Goal: Task Accomplishment & Management: Manage account settings

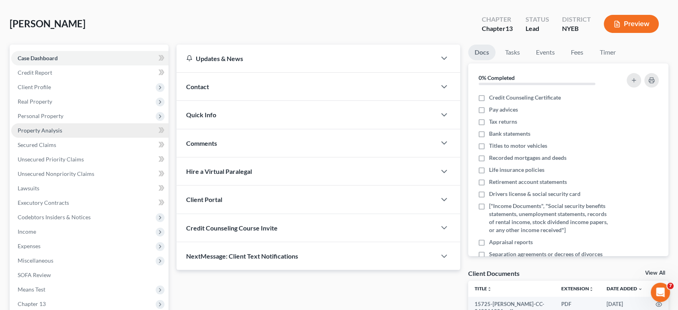
scroll to position [45, 0]
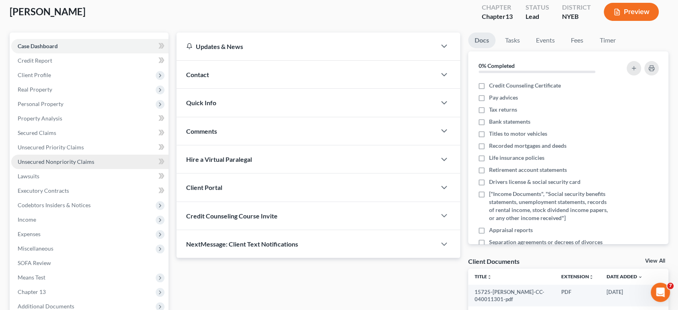
click at [42, 161] on span "Unsecured Nonpriority Claims" at bounding box center [56, 161] width 77 height 7
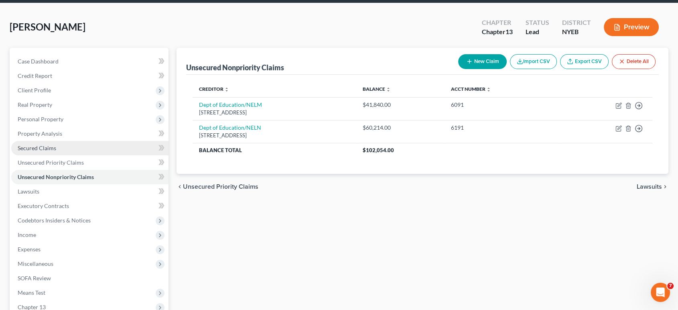
scroll to position [45, 0]
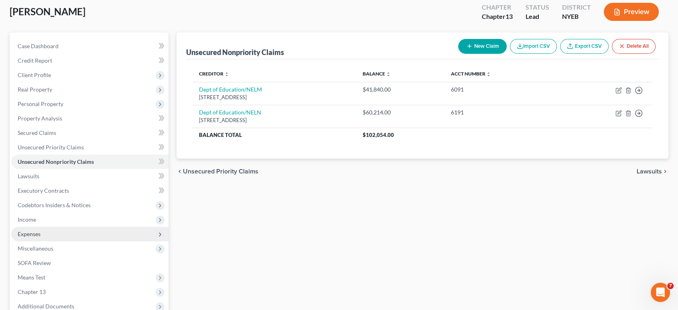
click at [35, 233] on span "Expenses" at bounding box center [29, 233] width 23 height 7
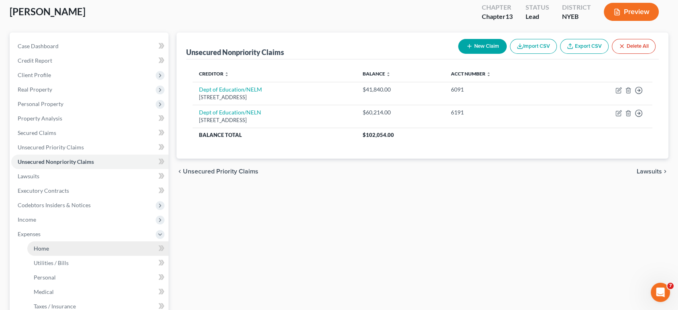
scroll to position [134, 0]
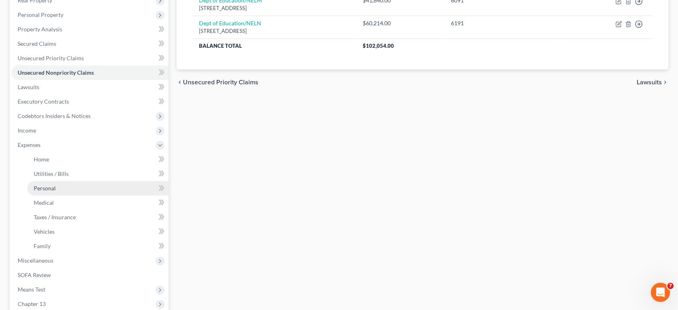
click at [41, 188] on span "Personal" at bounding box center [45, 188] width 22 height 7
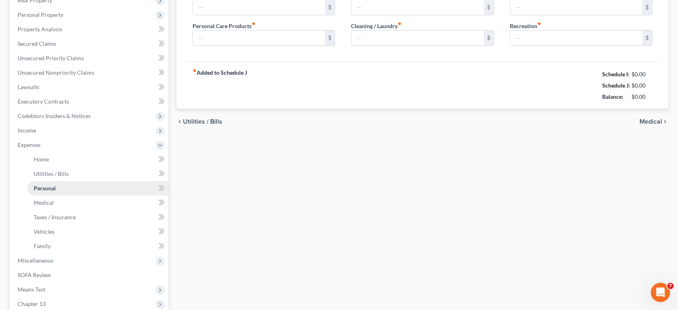
scroll to position [16, 0]
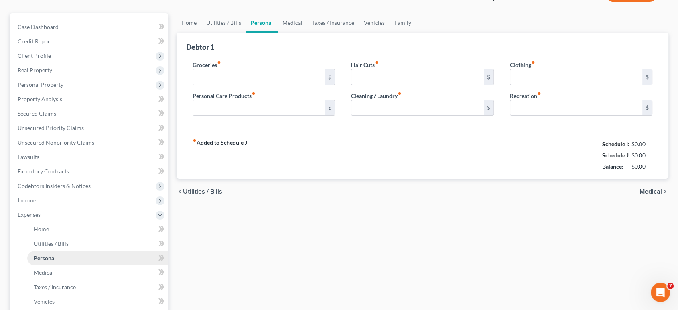
type input "0.00"
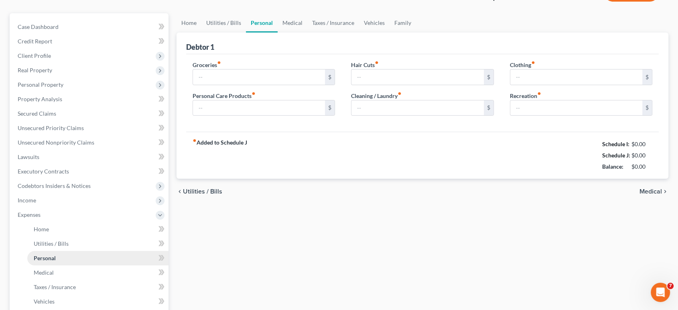
type input "0.00"
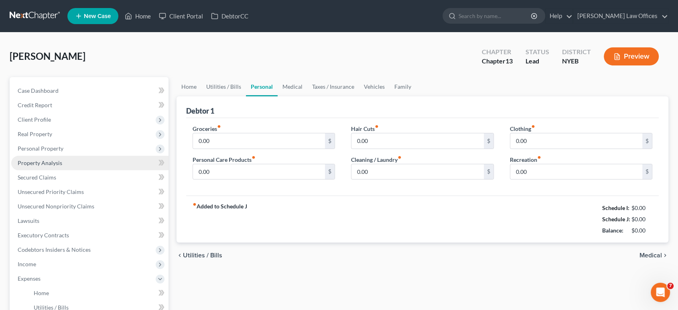
scroll to position [89, 0]
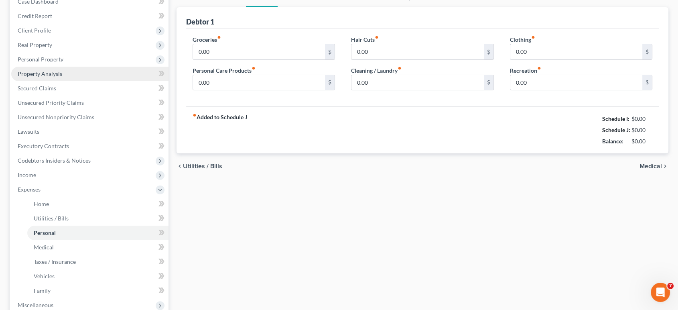
click at [26, 71] on span "Property Analysis" at bounding box center [40, 73] width 45 height 7
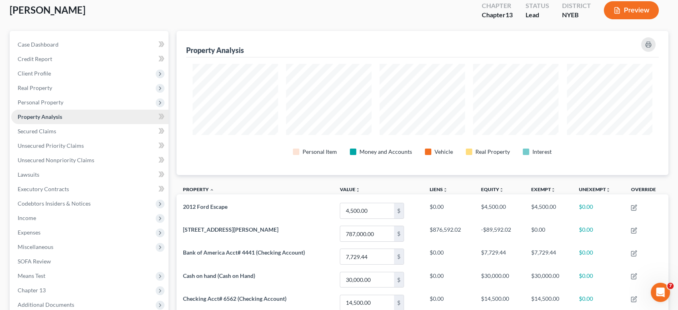
scroll to position [45, 0]
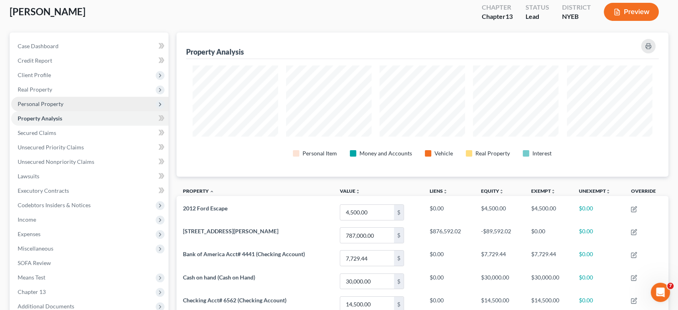
click at [45, 106] on span "Personal Property" at bounding box center [41, 103] width 46 height 7
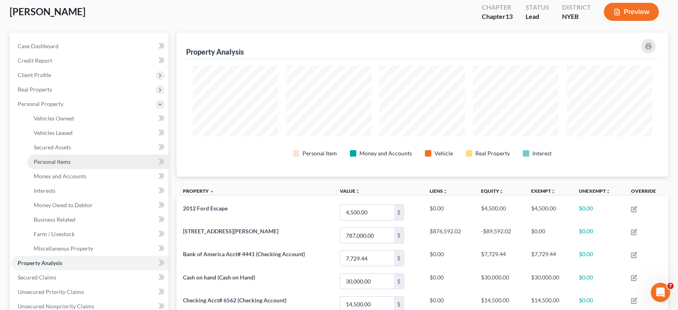
click at [45, 160] on span "Personal Items" at bounding box center [52, 161] width 37 height 7
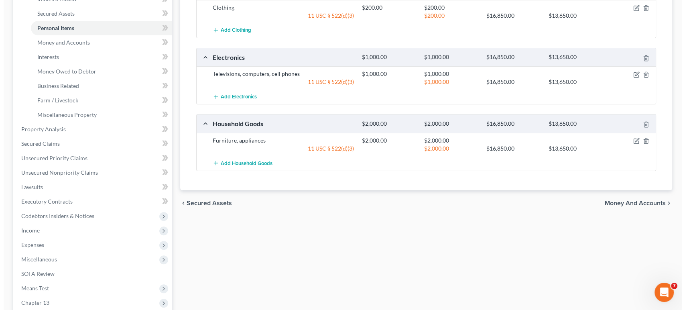
scroll to position [134, 0]
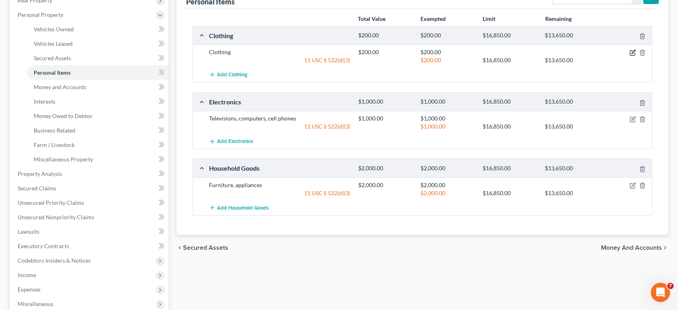
click at [632, 52] on icon "button" at bounding box center [634, 52] width 4 height 4
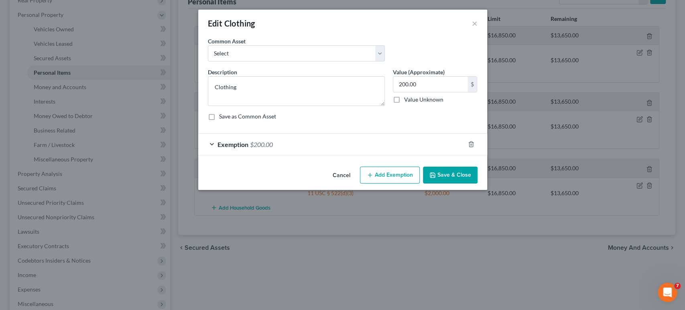
click at [370, 140] on div "Exemption $200.00" at bounding box center [331, 144] width 266 height 21
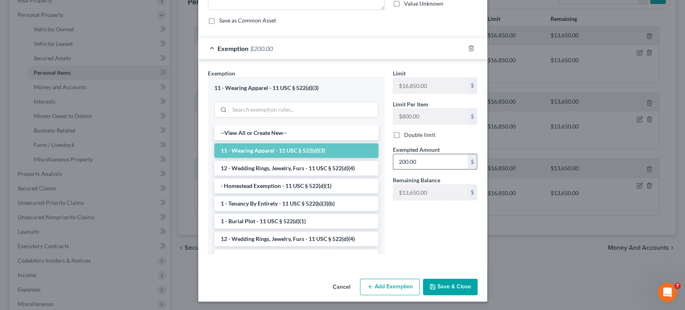
scroll to position [96, 0]
click at [435, 233] on div "Limit $16,850.00 $ Limit Per Item $800.00 $ Double limit Exempted Amount * 200.…" at bounding box center [435, 164] width 93 height 191
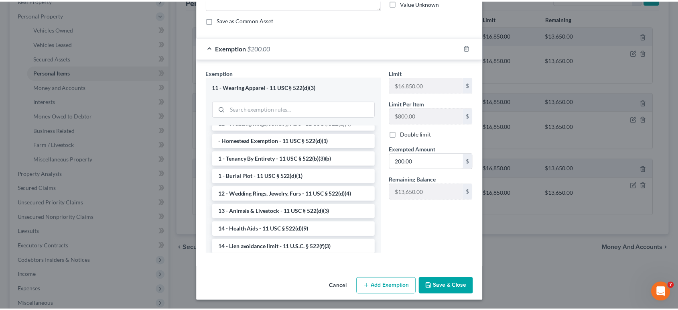
scroll to position [0, 0]
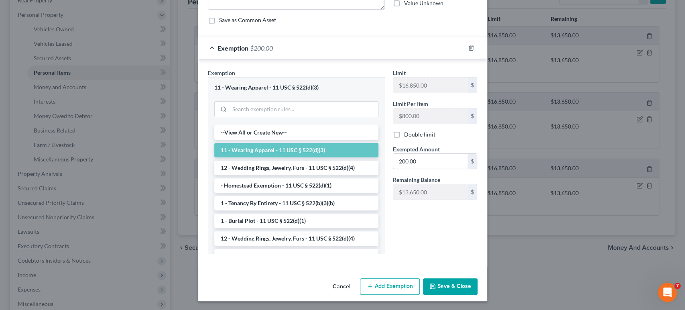
click at [453, 282] on button "Save & Close" at bounding box center [450, 286] width 55 height 17
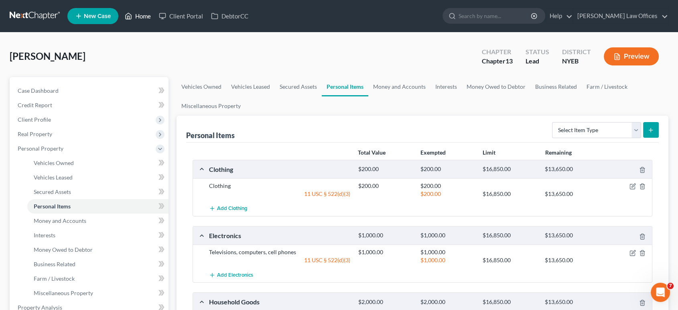
drag, startPoint x: 147, startPoint y: 17, endPoint x: 165, endPoint y: 70, distance: 56.1
click at [147, 17] on link "Home" at bounding box center [138, 16] width 34 height 14
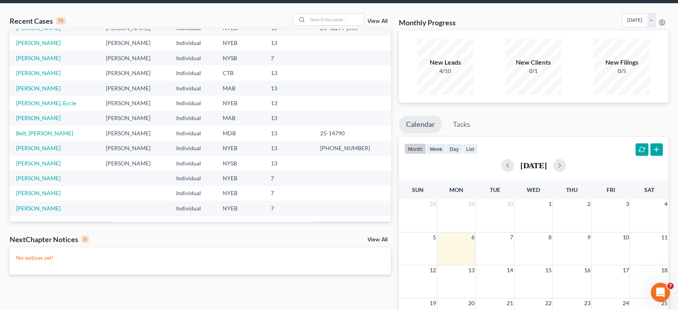
scroll to position [45, 0]
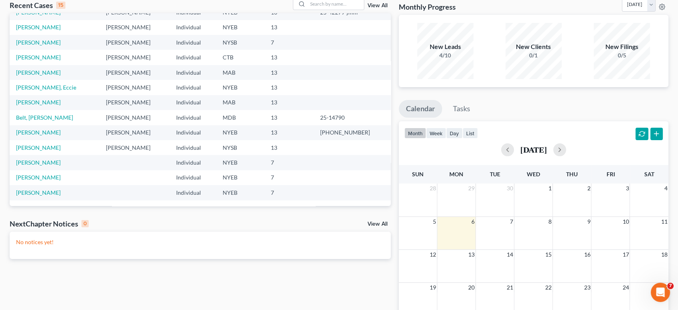
click at [50, 240] on p "No notices yet!" at bounding box center [200, 242] width 368 height 8
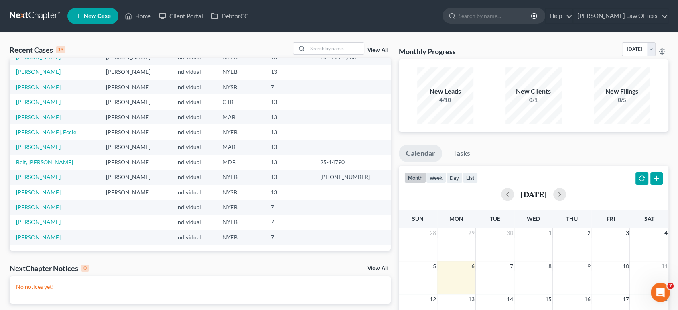
scroll to position [0, 0]
click at [660, 287] on icon "Open Intercom Messenger" at bounding box center [659, 291] width 13 height 13
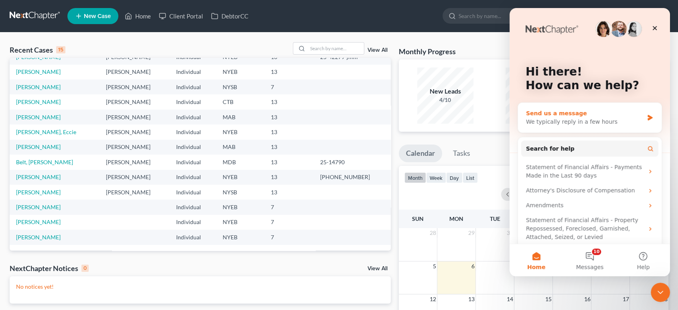
click at [572, 124] on div "We typically reply in a few hours" at bounding box center [585, 122] width 118 height 8
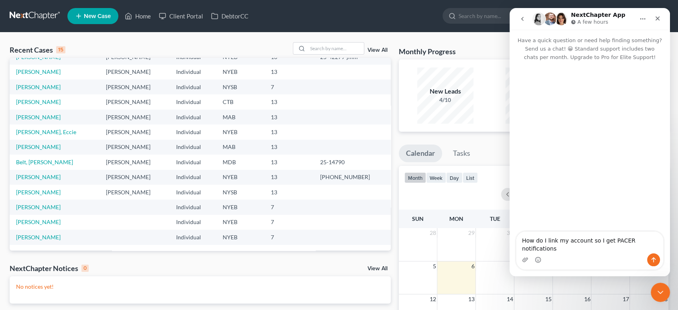
type textarea "How do I link my account so I get PACER notifications?"
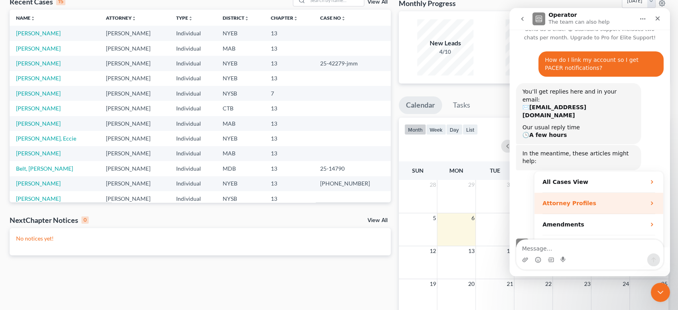
scroll to position [89, 0]
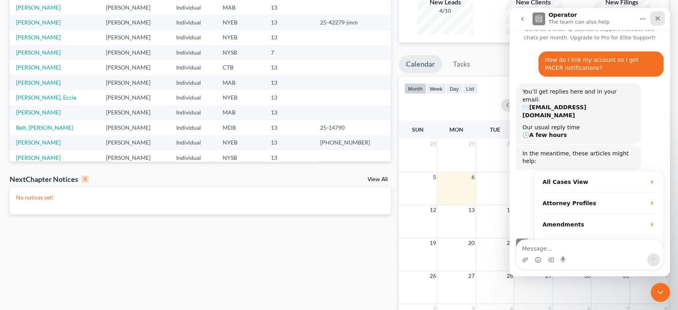
click at [659, 18] on icon "Close" at bounding box center [658, 18] width 6 height 6
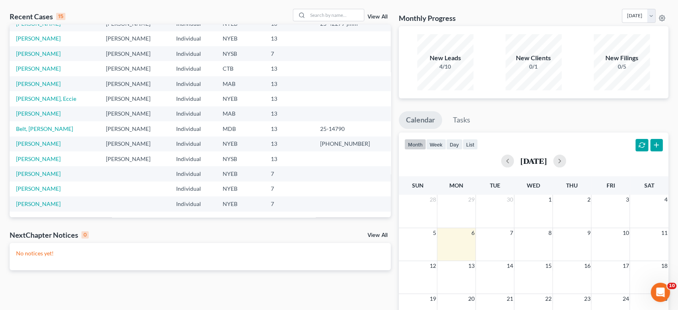
scroll to position [0, 0]
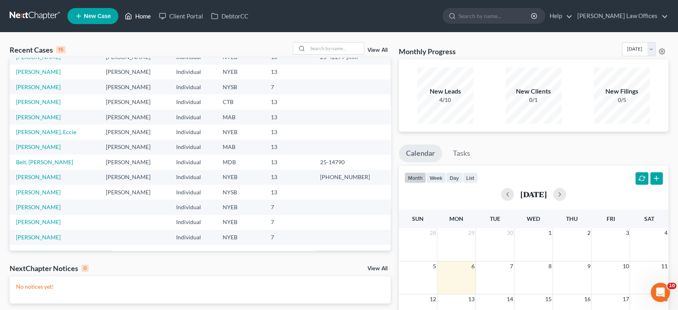
click at [141, 17] on link "Home" at bounding box center [138, 16] width 34 height 14
click at [51, 70] on link "[PERSON_NAME]" at bounding box center [38, 71] width 45 height 7
select select "9"
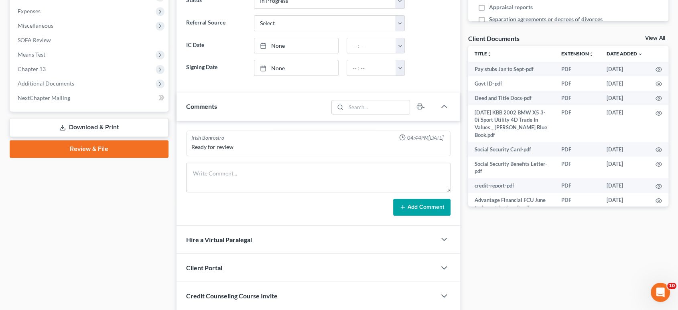
scroll to position [223, 0]
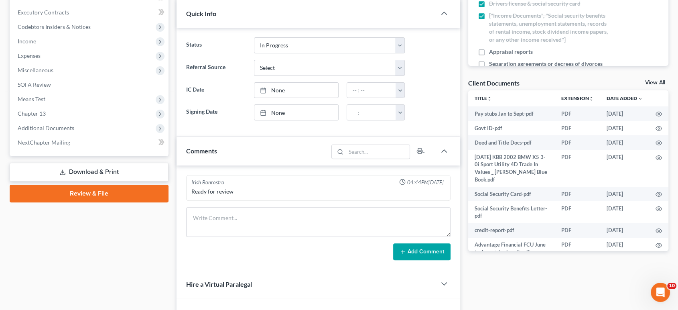
click at [110, 192] on link "Review & File" at bounding box center [89, 194] width 159 height 18
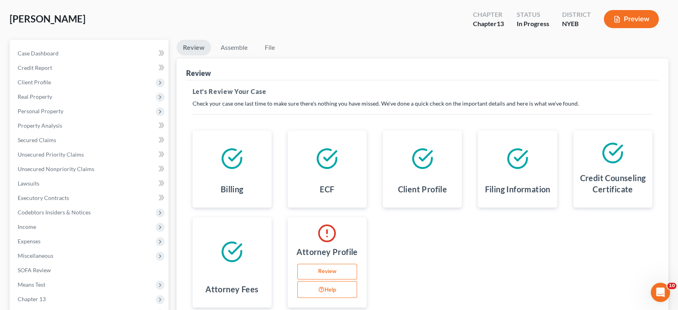
scroll to position [134, 0]
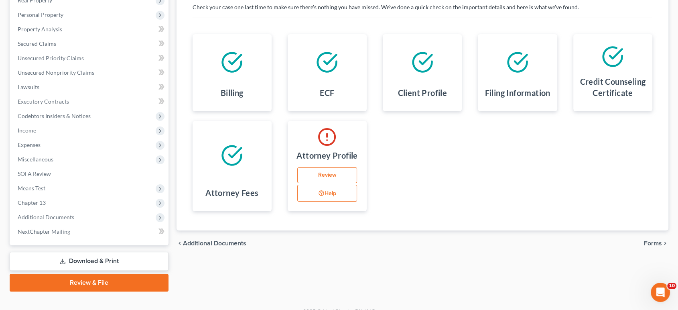
click at [327, 179] on link "Review" at bounding box center [327, 175] width 60 height 16
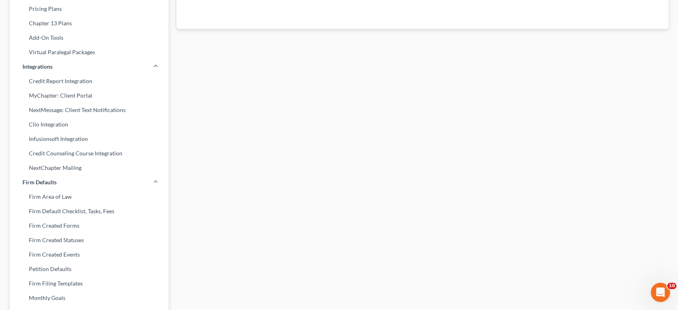
scroll to position [133, 0]
select select "35"
select select "assistant"
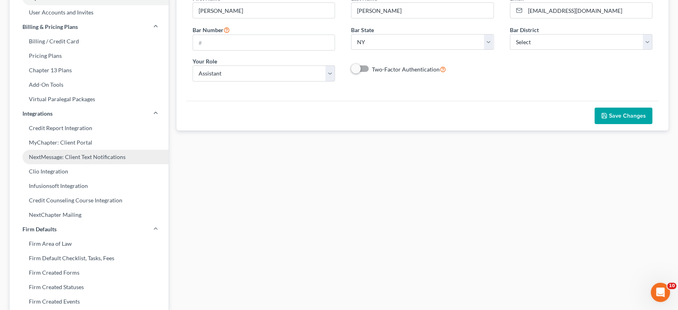
scroll to position [0, 0]
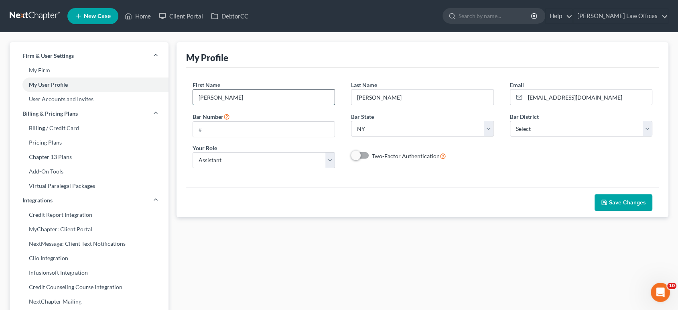
click at [305, 96] on input "Christa" at bounding box center [264, 97] width 142 height 15
click at [82, 71] on link "My Firm" at bounding box center [89, 70] width 159 height 14
select select "53"
select select "24"
select select "35"
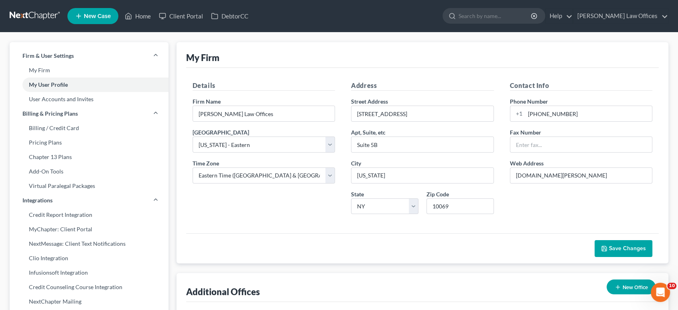
click at [638, 245] on span "Save Changes" at bounding box center [627, 248] width 37 height 7
click at [143, 18] on link "Home" at bounding box center [138, 16] width 34 height 14
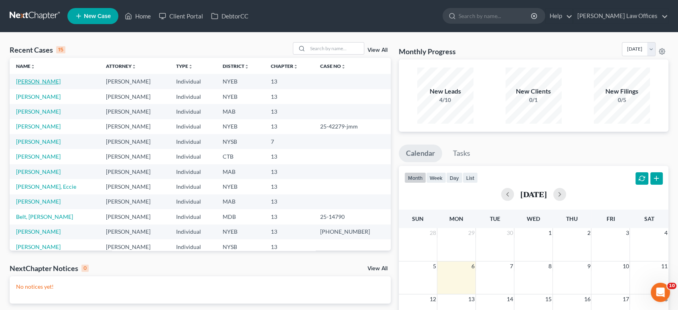
click at [47, 81] on link "[PERSON_NAME]" at bounding box center [38, 81] width 45 height 7
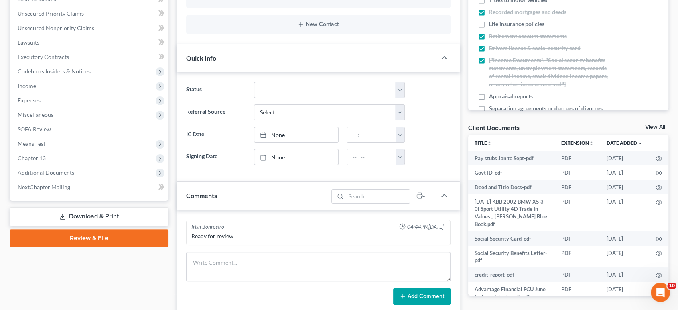
scroll to position [312, 0]
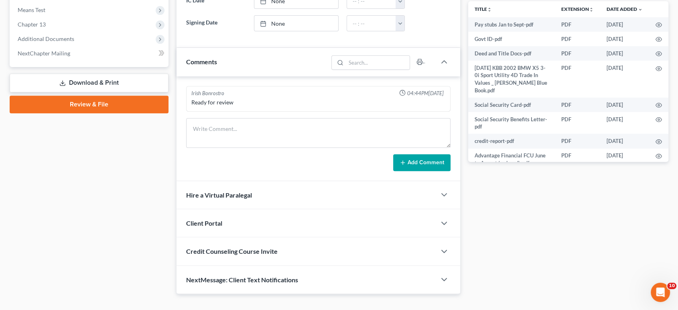
click at [81, 106] on link "Review & File" at bounding box center [89, 105] width 159 height 18
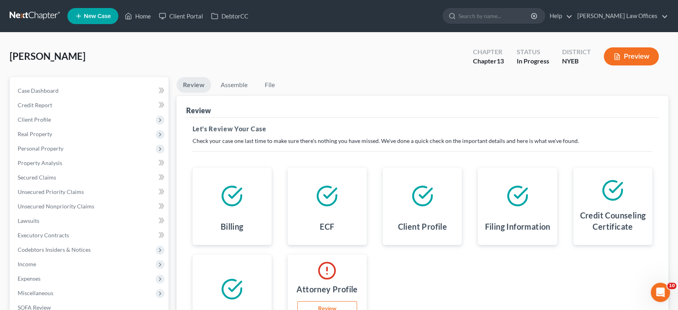
scroll to position [145, 0]
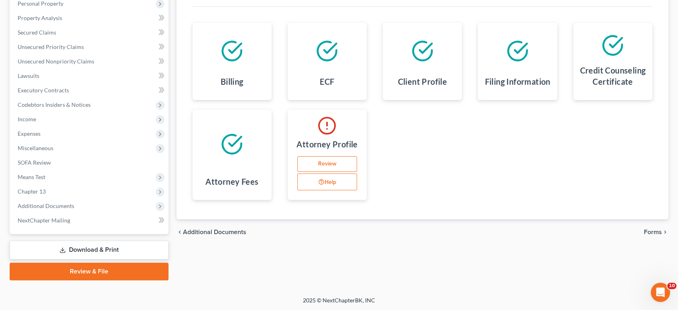
click at [318, 163] on link "Review" at bounding box center [327, 164] width 60 height 16
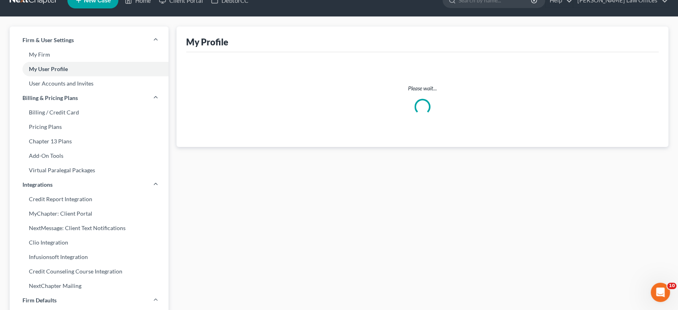
scroll to position [0, 0]
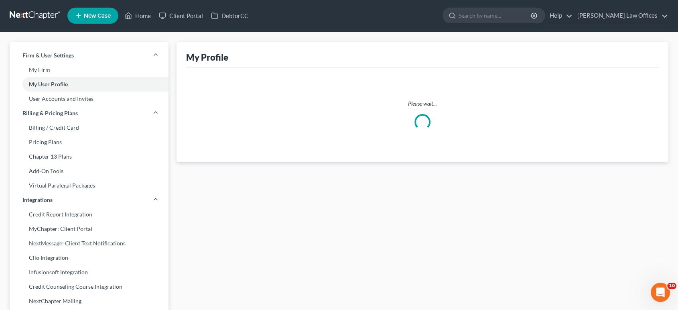
select select "35"
select select "assistant"
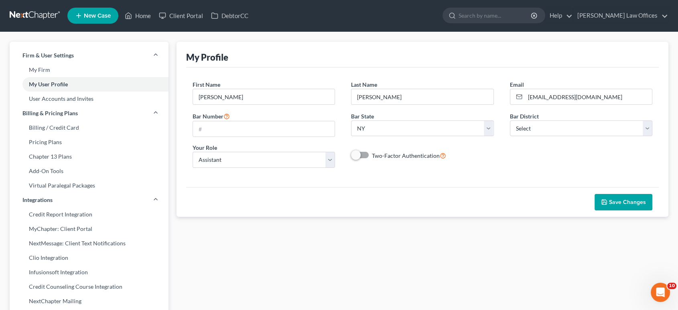
scroll to position [0, 0]
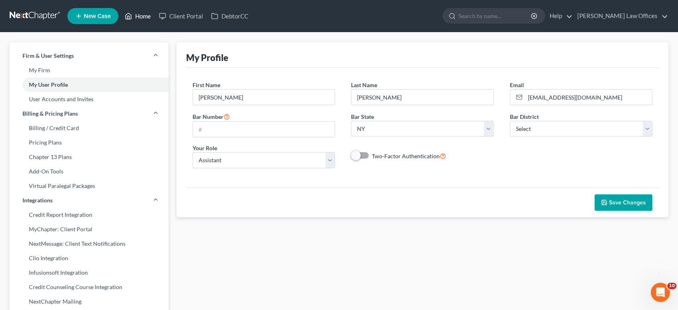
drag, startPoint x: 149, startPoint y: 12, endPoint x: 143, endPoint y: 15, distance: 7.2
click at [149, 12] on link "Home" at bounding box center [138, 16] width 34 height 14
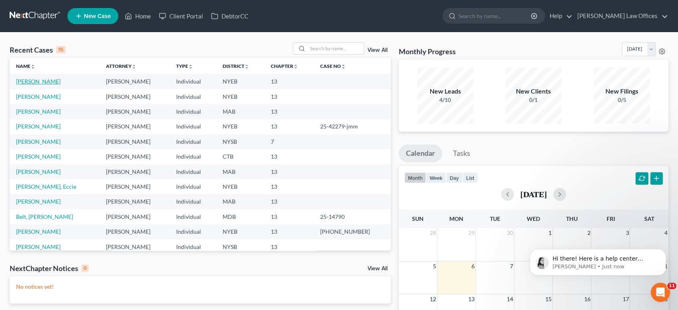
click at [51, 82] on link "[PERSON_NAME]" at bounding box center [38, 81] width 45 height 7
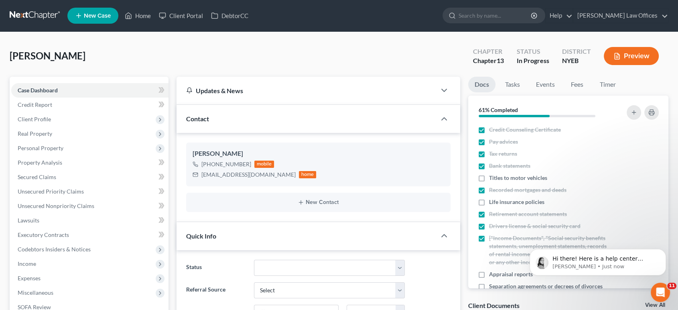
scroll to position [162, 0]
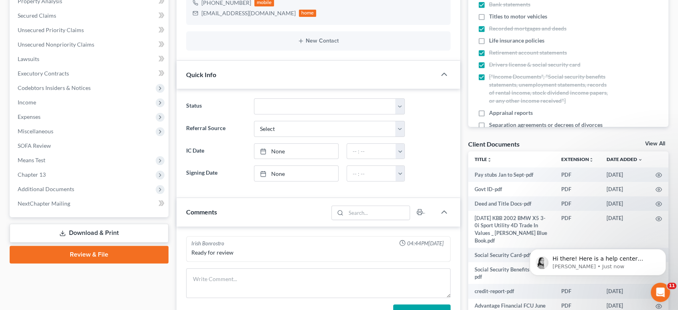
click at [85, 249] on link "Review & File" at bounding box center [89, 255] width 159 height 18
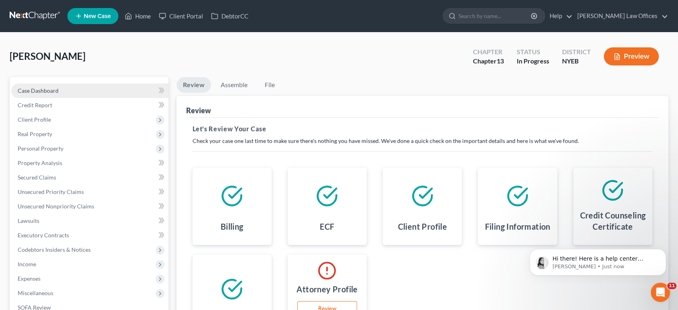
click at [38, 89] on span "Case Dashboard" at bounding box center [38, 90] width 41 height 7
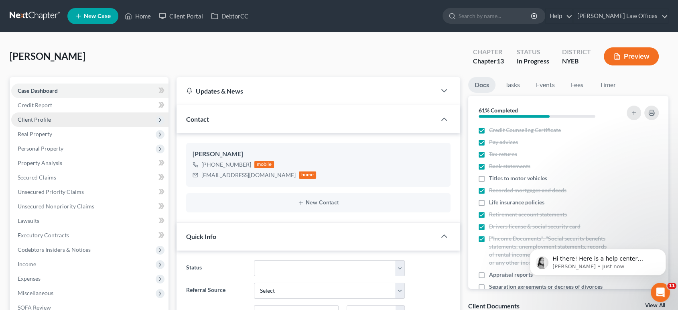
click at [30, 117] on span "Client Profile" at bounding box center [34, 119] width 33 height 7
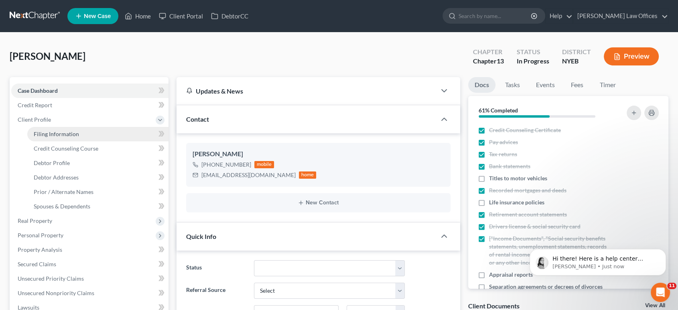
click at [71, 135] on span "Filing Information" at bounding box center [56, 133] width 45 height 7
select select "1"
select select "0"
select select "3"
select select "53"
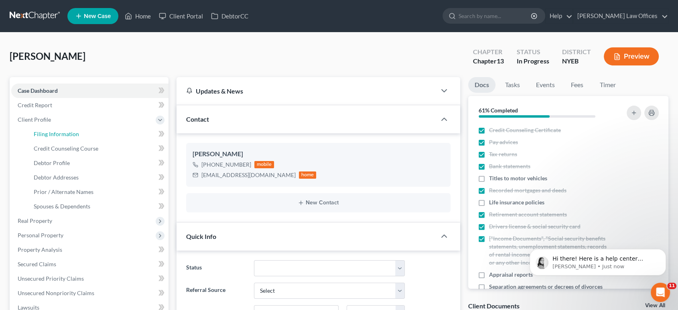
select select "0"
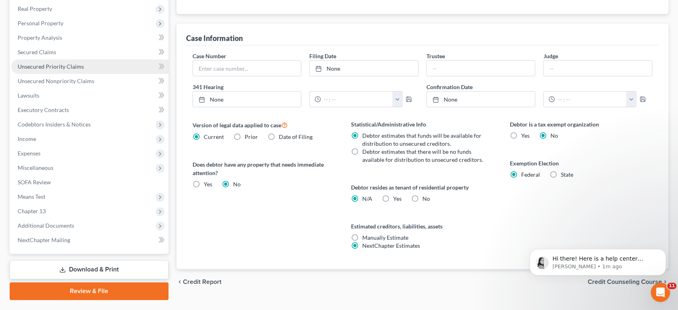
scroll to position [232, 0]
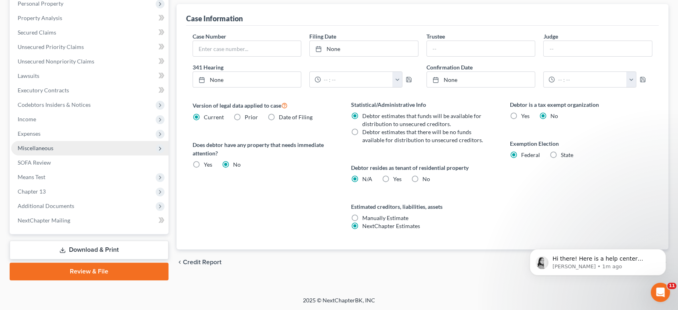
click at [38, 145] on span "Miscellaneous" at bounding box center [36, 147] width 36 height 7
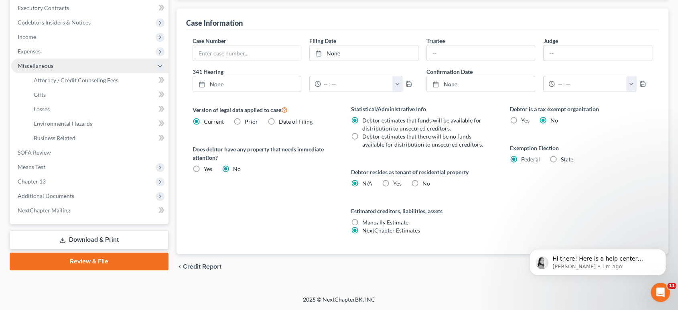
scroll to position [145, 0]
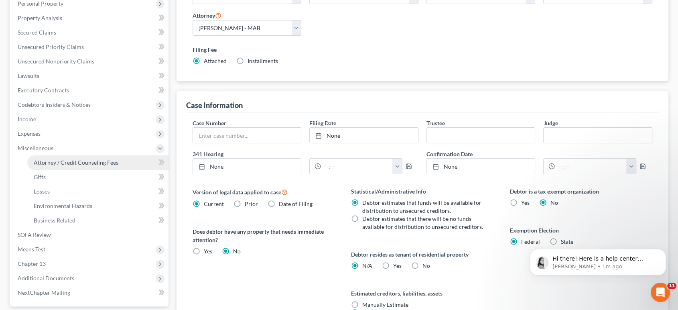
click at [55, 163] on span "Attorney / Credit Counseling Fees" at bounding box center [76, 162] width 85 height 7
select select "0"
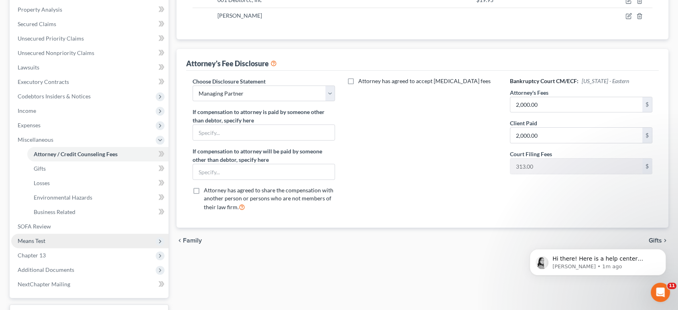
scroll to position [217, 0]
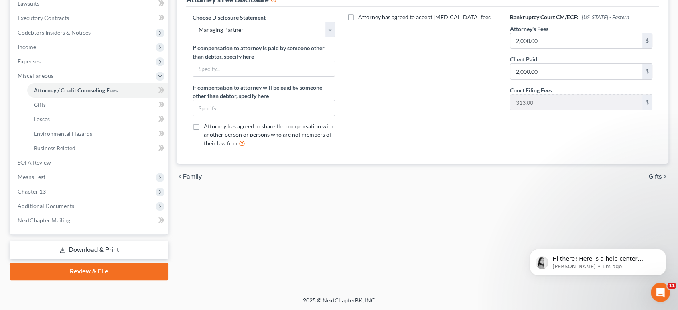
click at [77, 268] on link "Review & File" at bounding box center [89, 271] width 159 height 18
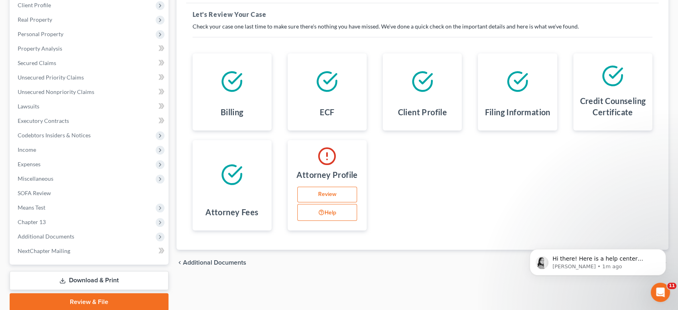
scroll to position [134, 0]
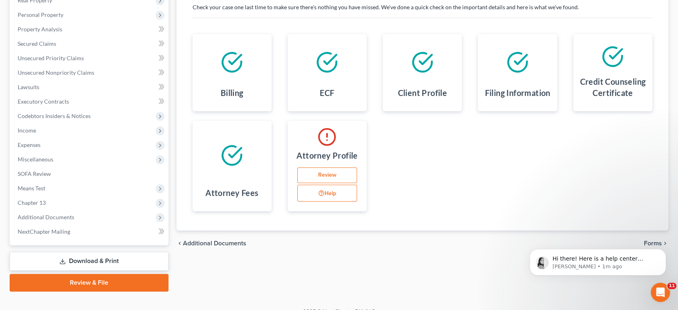
click at [325, 177] on link "Review" at bounding box center [327, 175] width 60 height 16
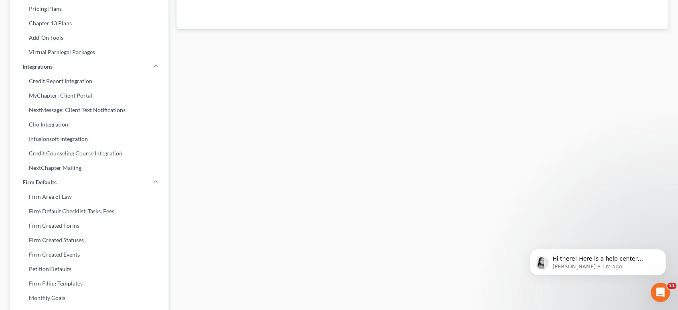
select select "35"
select select "assistant"
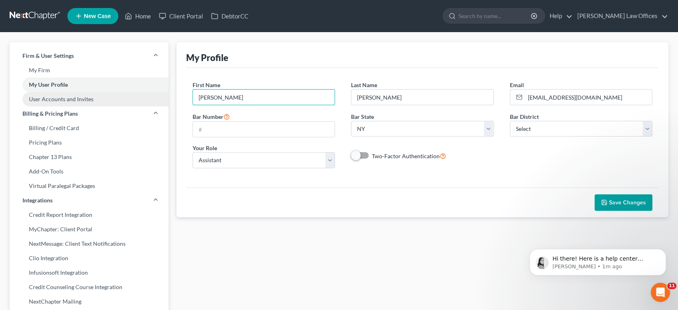
drag, startPoint x: 249, startPoint y: 99, endPoint x: 141, endPoint y: 97, distance: 108.0
click at [141, 97] on div "Firm & User Settings My Firm My User Profile User Accounts and Invites Billing …" at bounding box center [339, 306] width 667 height 528
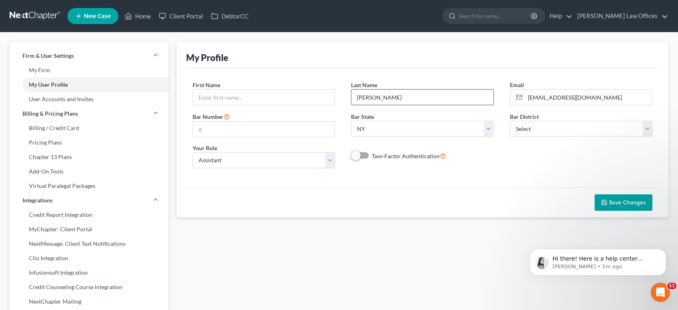
drag, startPoint x: 382, startPoint y: 95, endPoint x: 354, endPoint y: 94, distance: 28.5
click at [354, 94] on input "Buehler" at bounding box center [423, 97] width 142 height 15
drag, startPoint x: 592, startPoint y: 96, endPoint x: 525, endPoint y: 96, distance: 67.4
click at [525, 96] on input "[EMAIL_ADDRESS][DOMAIN_NAME]" at bounding box center [588, 97] width 127 height 15
click at [519, 130] on select "Select Alabama - Middle Alabama - Northern Alabama - Southern Alaska Arizona Ar…" at bounding box center [581, 129] width 143 height 16
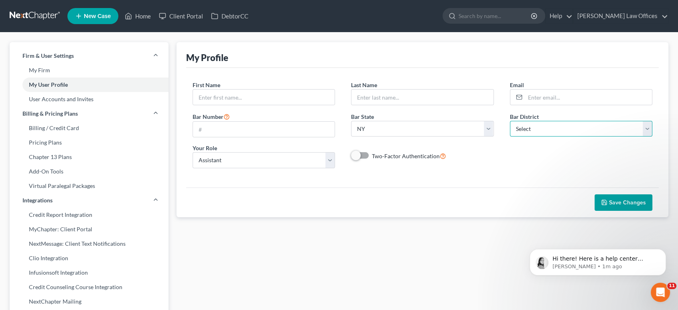
select select "53"
click at [510, 121] on select "Select Alabama - Middle Alabama - Northern Alabama - Southern Alaska Arizona Ar…" at bounding box center [581, 129] width 143 height 16
click at [250, 100] on input "text" at bounding box center [264, 97] width 142 height 15
type input "Michael"
click at [372, 98] on input "text" at bounding box center [423, 97] width 142 height 15
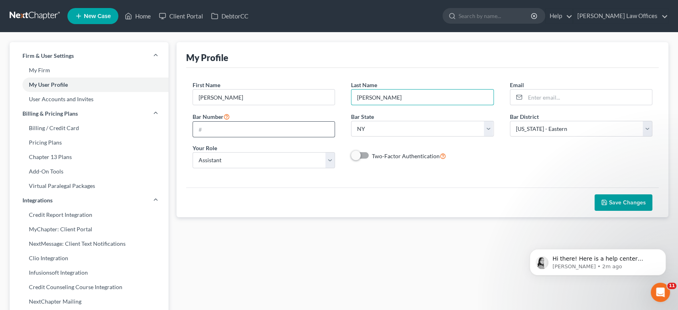
type input "Treanor"
click at [224, 132] on input "text" at bounding box center [264, 129] width 142 height 15
type input "2518884"
click at [330, 160] on select "Select Attorney Paralegal Assistant" at bounding box center [264, 160] width 143 height 16
click at [193, 152] on select "Select Attorney Paralegal Assistant" at bounding box center [264, 160] width 143 height 16
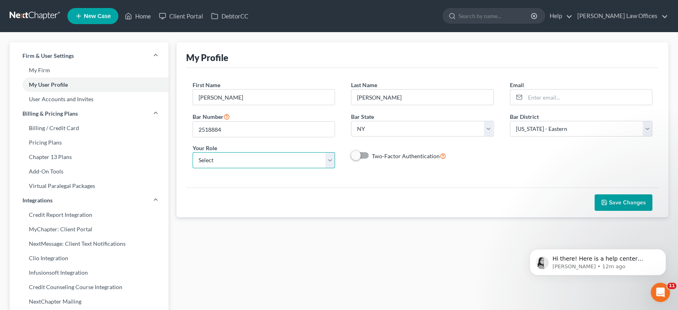
click at [329, 163] on select "Select Attorney Paralegal Assistant" at bounding box center [264, 160] width 143 height 16
select select "attorney"
click at [193, 155] on select "Select Attorney Paralegal Assistant" at bounding box center [264, 160] width 143 height 16
select select "0"
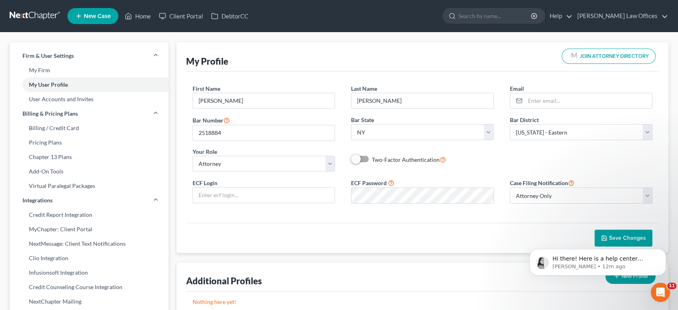
click at [614, 236] on body "Hi there! Here is a help center article with instructions to set up NextChapter…" at bounding box center [598, 260] width 154 height 50
click at [279, 195] on input "text" at bounding box center [264, 194] width 142 height 15
type input "mtreanorPACER"
click at [557, 195] on select "Select Attorney Only Attorney And Other Other Only" at bounding box center [581, 195] width 143 height 16
click at [242, 102] on input "Michael" at bounding box center [264, 100] width 142 height 15
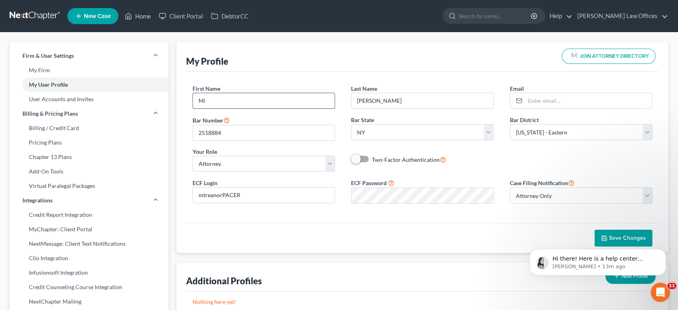
type input "M"
click at [331, 165] on select "Select Attorney Paralegal Assistant" at bounding box center [264, 164] width 143 height 16
select select "paralegal"
click at [193, 156] on select "Select Attorney Paralegal Assistant" at bounding box center [264, 164] width 143 height 16
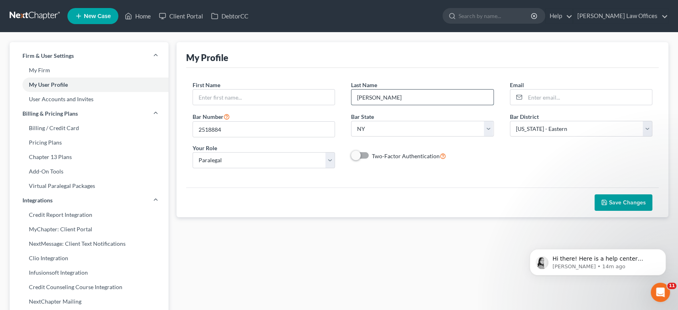
click at [385, 97] on input "Treanor" at bounding box center [423, 97] width 142 height 15
type input "T"
click at [260, 93] on input "text" at bounding box center [264, 97] width 142 height 15
click at [226, 128] on input "2518884" at bounding box center [264, 129] width 142 height 15
type input "2"
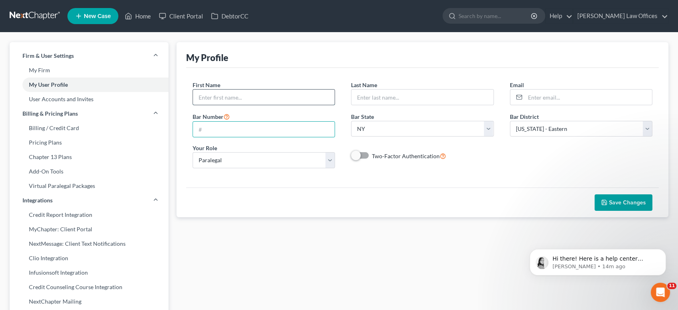
click at [237, 96] on input "text" at bounding box center [264, 97] width 142 height 15
click at [200, 98] on input "christa" at bounding box center [264, 97] width 142 height 15
type input "Christa"
click at [368, 94] on input "text" at bounding box center [423, 97] width 142 height 15
type input "Buehler0"
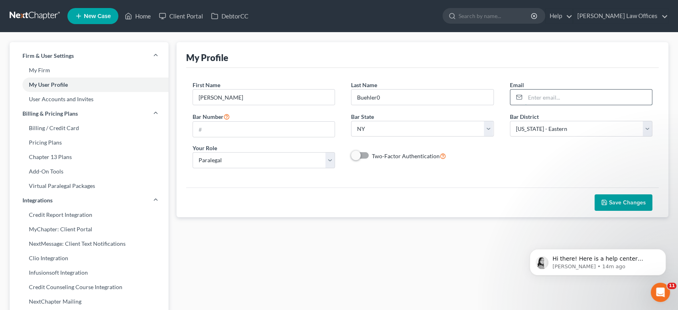
click at [570, 95] on input "email" at bounding box center [588, 97] width 127 height 15
type input "christa@treanor-advocacy.com"
click at [650, 131] on select "Select Alabama - Middle Alabama - Northern Alabama - Southern Alaska Arizona Ar…" at bounding box center [581, 129] width 143 height 16
click at [616, 153] on div "First Name * Christa Last Name * Buehler0 Email * christa@treanor-advocacy.com …" at bounding box center [423, 128] width 476 height 94
click at [608, 200] on icon "button" at bounding box center [604, 202] width 6 height 6
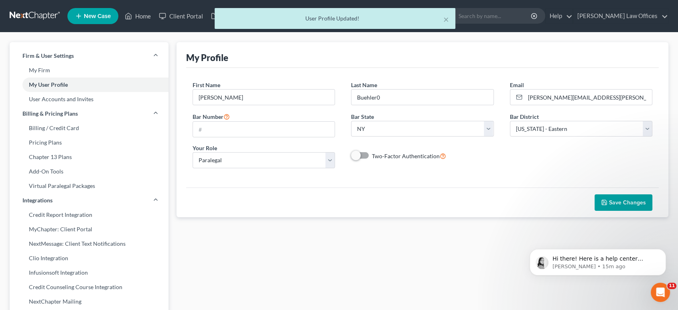
click at [624, 200] on span "Save Changes" at bounding box center [627, 202] width 37 height 7
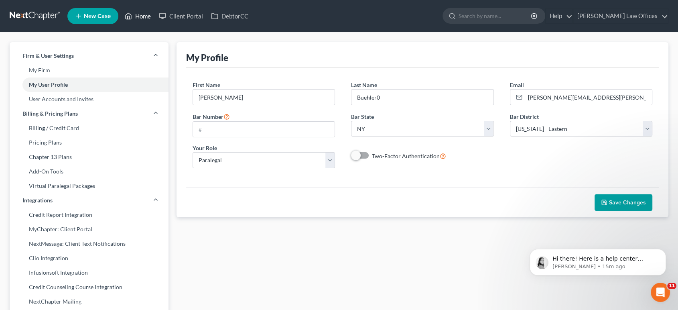
click at [140, 14] on link "Home" at bounding box center [138, 16] width 34 height 14
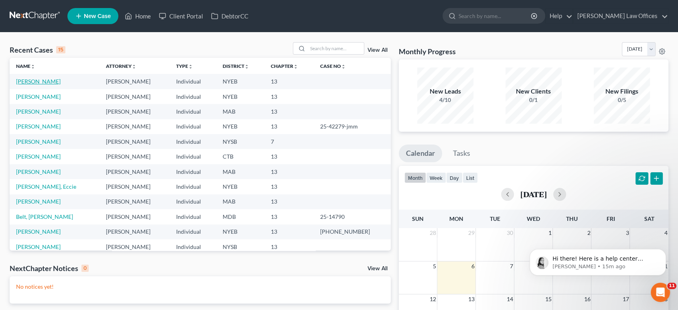
click at [51, 83] on link "[PERSON_NAME]" at bounding box center [38, 81] width 45 height 7
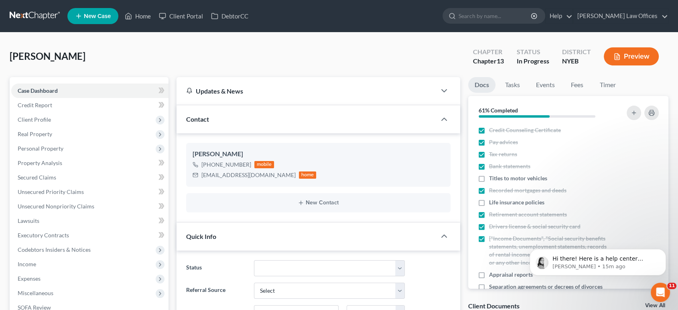
scroll to position [145, 0]
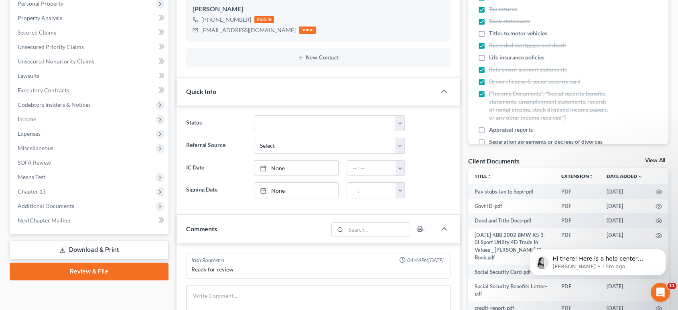
click at [108, 269] on link "Review & File" at bounding box center [89, 271] width 159 height 18
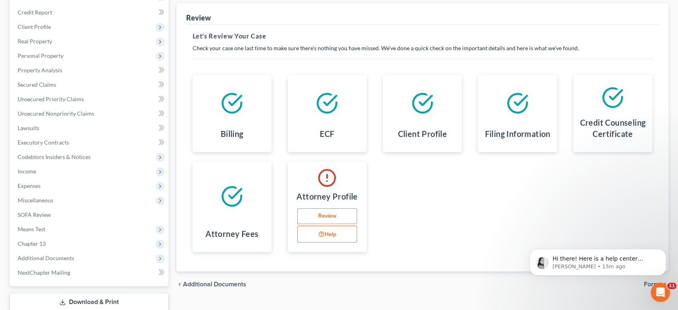
scroll to position [93, 0]
drag, startPoint x: 331, startPoint y: 218, endPoint x: 325, endPoint y: 218, distance: 5.6
click at [325, 218] on link "Review" at bounding box center [327, 216] width 60 height 16
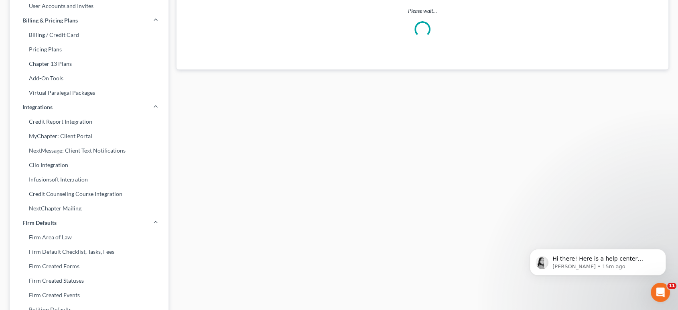
scroll to position [0, 0]
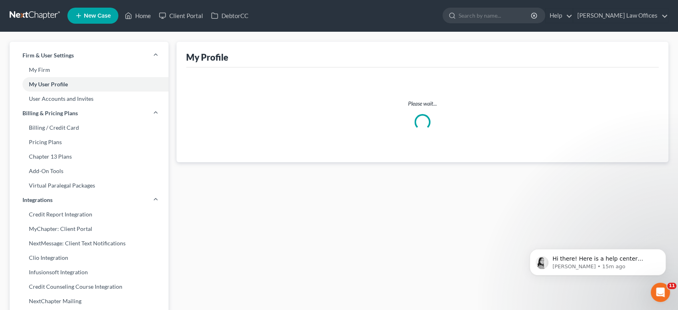
select select "35"
select select "assistant"
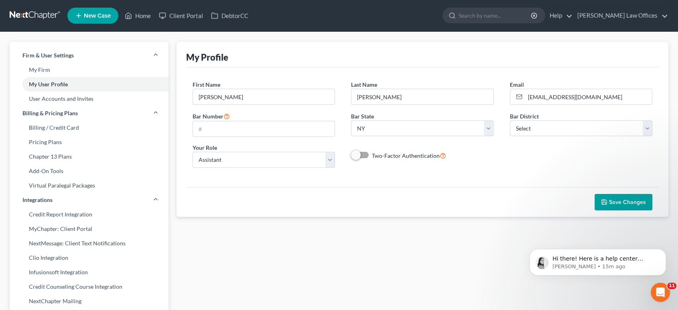
scroll to position [0, 0]
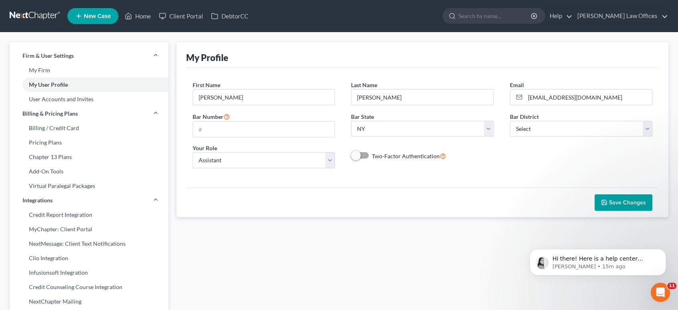
click at [543, 149] on div "First Name * Christa Last Name * Buehler Email * christa03952@gmail.com Bar Num…" at bounding box center [423, 128] width 476 height 94
click at [139, 18] on link "Home" at bounding box center [138, 16] width 34 height 14
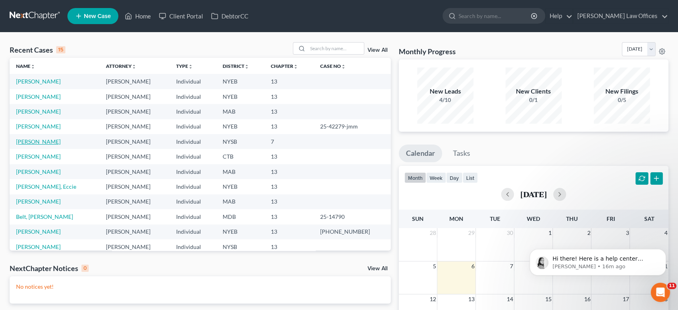
click at [41, 141] on link "[PERSON_NAME]" at bounding box center [38, 141] width 45 height 7
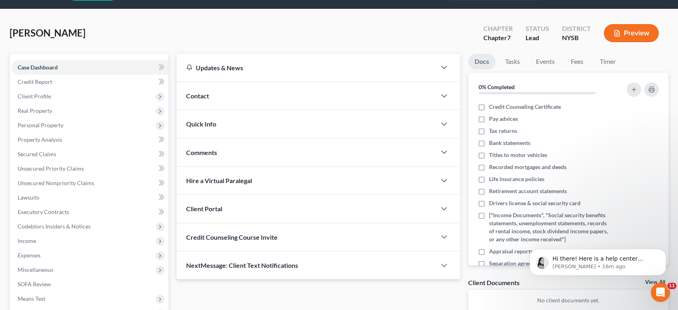
scroll to position [22, 0]
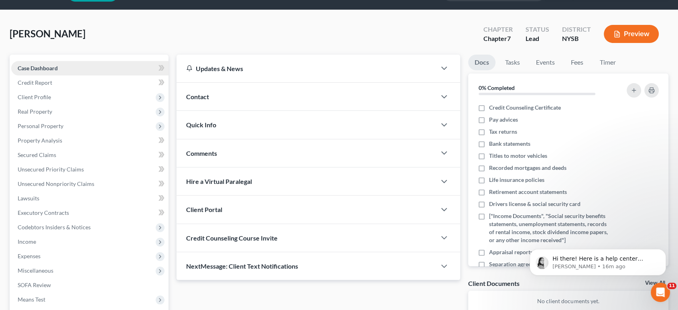
click at [56, 70] on span "Case Dashboard" at bounding box center [38, 68] width 40 height 7
click at [45, 94] on span "Client Profile" at bounding box center [34, 97] width 33 height 7
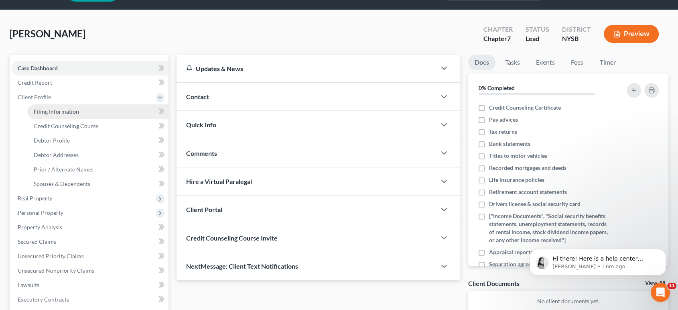
click at [61, 111] on span "Filing Information" at bounding box center [56, 111] width 45 height 7
select select "1"
select select "0"
select select "55"
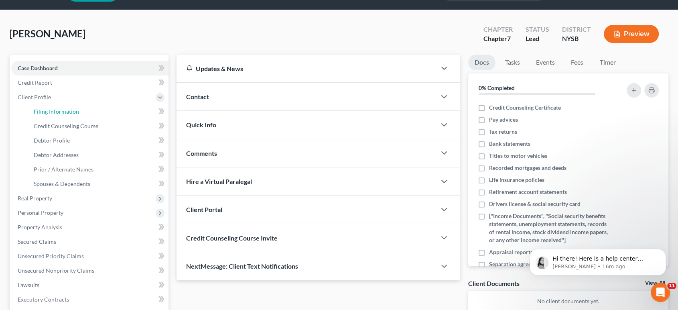
select select "22"
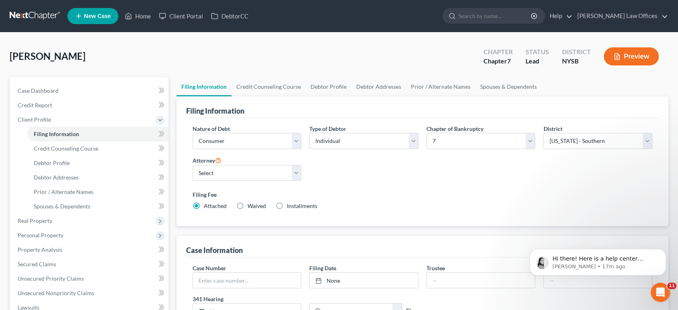
click at [75, 40] on div "Lopez, William Upgraded Chapter Chapter 7 Status Lead District NYSB Preview Pet…" at bounding box center [339, 278] width 678 height 490
click at [144, 16] on link "Home" at bounding box center [138, 16] width 34 height 14
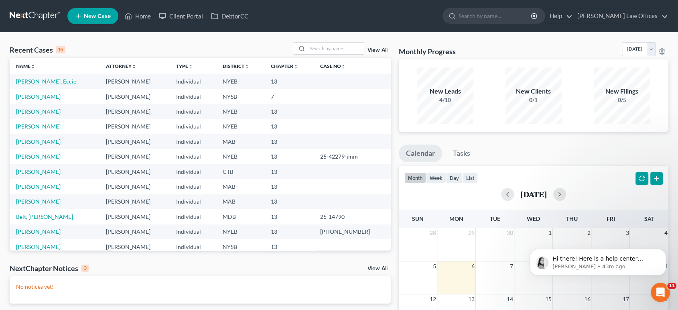
click at [41, 82] on link "[PERSON_NAME], Eccie" at bounding box center [46, 81] width 60 height 7
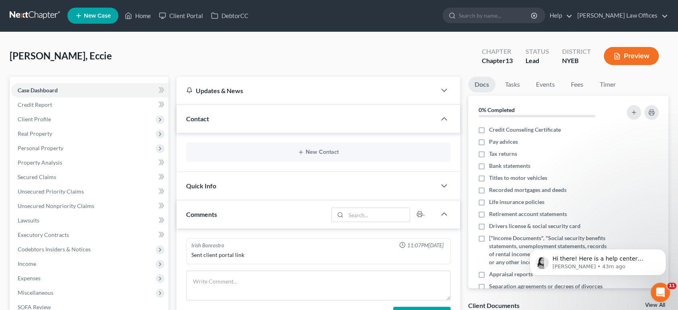
scroll to position [223, 0]
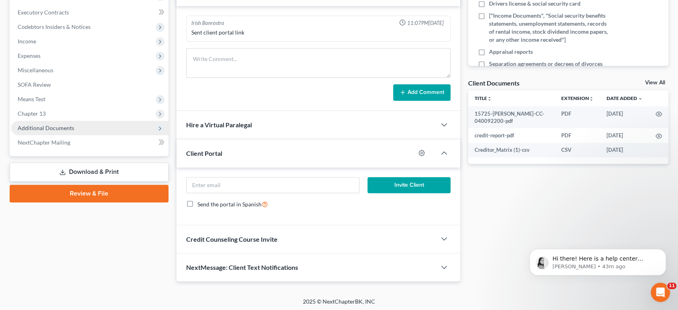
click at [54, 128] on span "Additional Documents" at bounding box center [46, 127] width 57 height 7
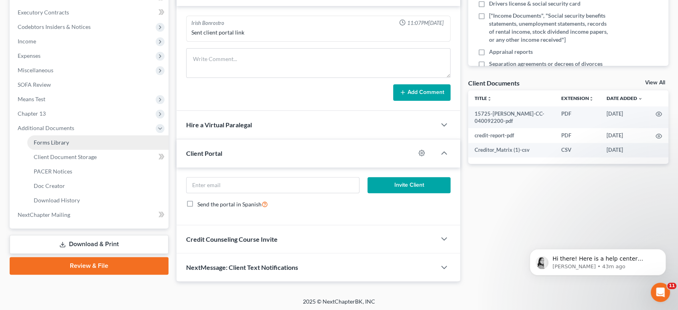
click at [63, 142] on span "Forms Library" at bounding box center [51, 142] width 35 height 7
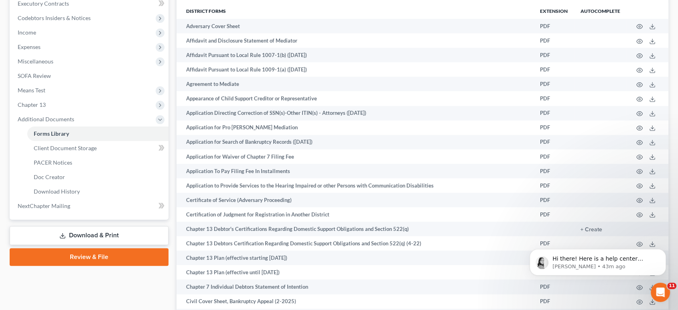
scroll to position [217, 0]
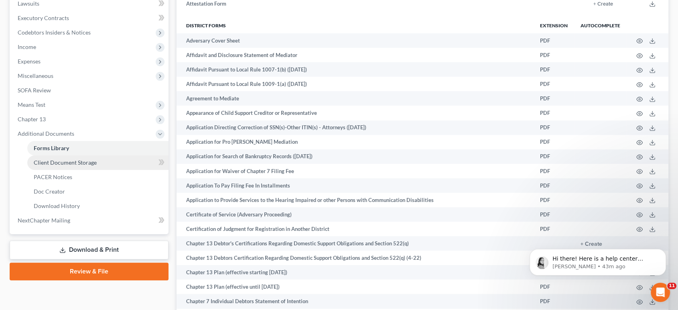
click at [51, 162] on span "Client Document Storage" at bounding box center [65, 162] width 63 height 7
select select "0"
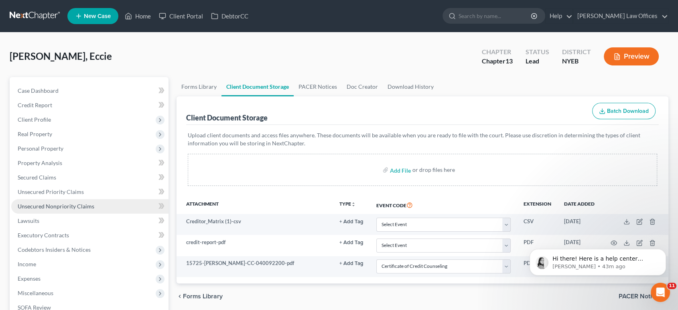
click at [35, 205] on span "Unsecured Nonpriority Claims" at bounding box center [56, 206] width 77 height 7
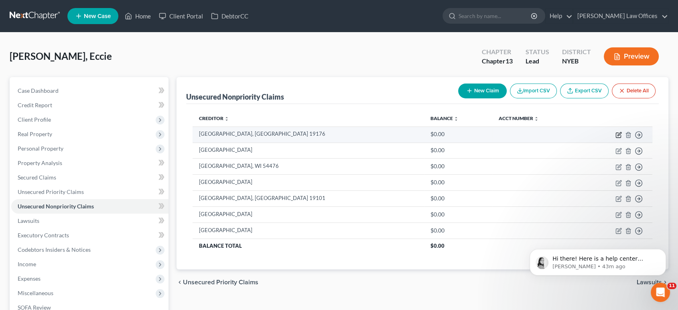
click at [619, 134] on icon "button" at bounding box center [620, 134] width 4 height 4
select select "39"
select select "2"
select select "0"
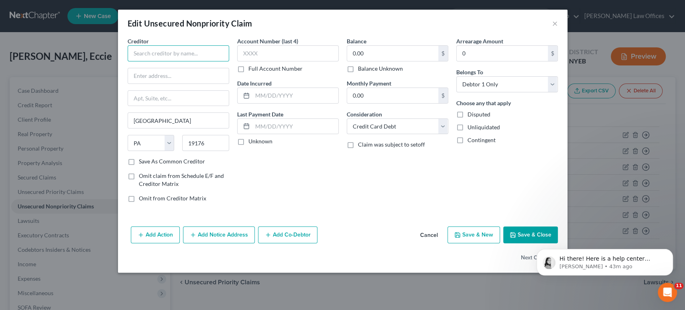
click at [169, 57] on input "text" at bounding box center [179, 53] width 102 height 16
click at [431, 236] on button "Cancel" at bounding box center [429, 235] width 31 height 16
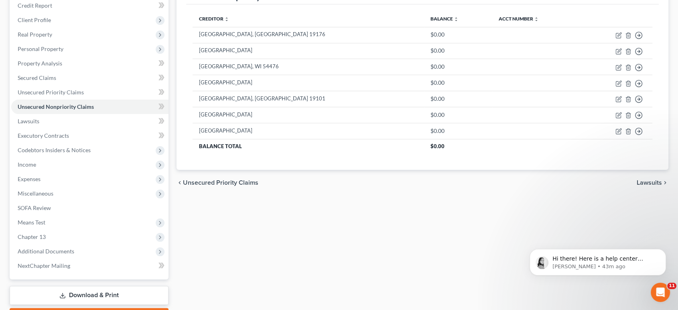
scroll to position [45, 0]
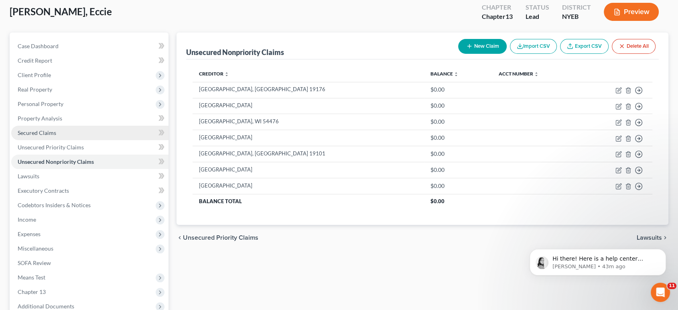
click at [48, 134] on span "Secured Claims" at bounding box center [37, 132] width 39 height 7
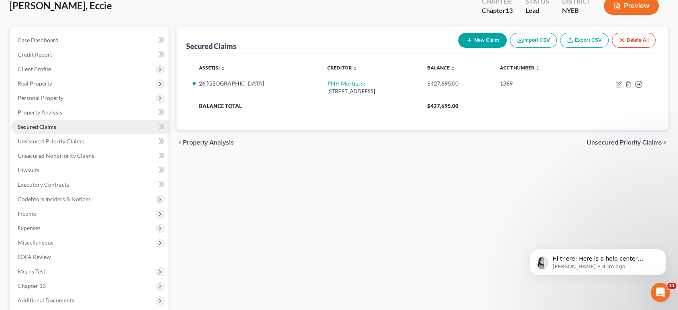
scroll to position [89, 0]
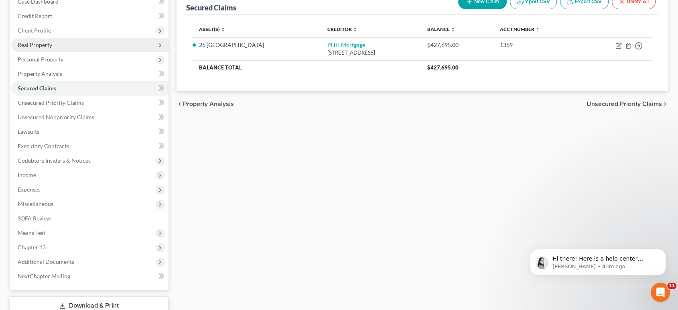
click at [51, 47] on span "Real Property" at bounding box center [35, 44] width 35 height 7
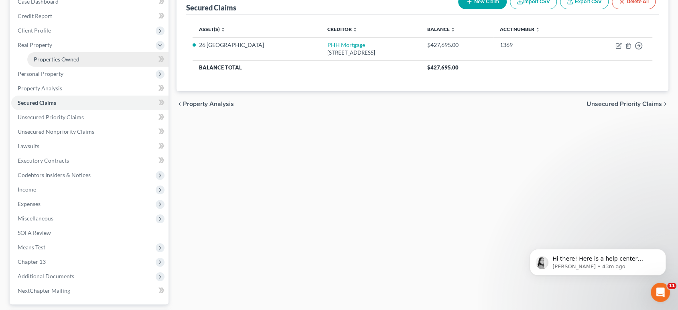
click at [51, 59] on span "Properties Owned" at bounding box center [57, 59] width 46 height 7
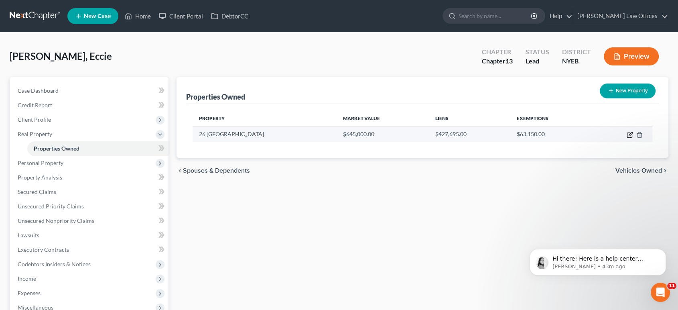
click at [629, 135] on icon "button" at bounding box center [631, 134] width 4 height 4
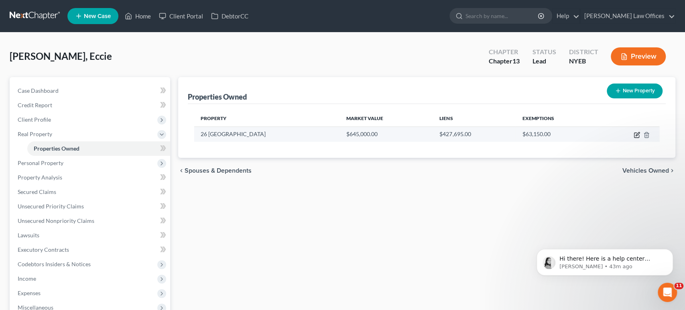
select select "35"
select select "23"
select select "0"
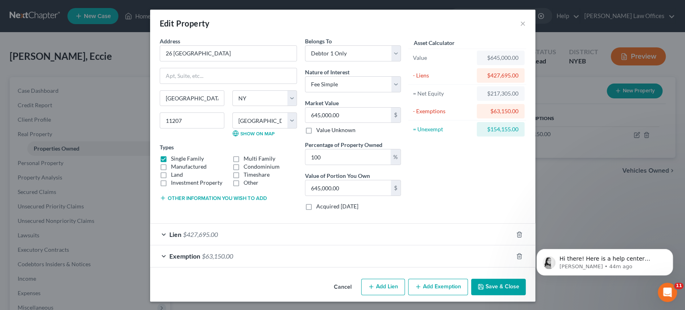
click at [494, 287] on button "Save & Close" at bounding box center [498, 287] width 55 height 17
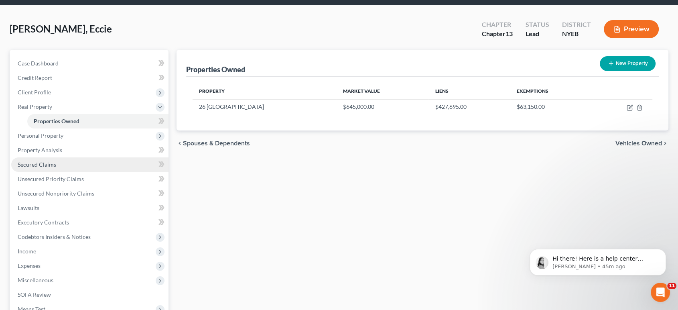
scroll to position [26, 0]
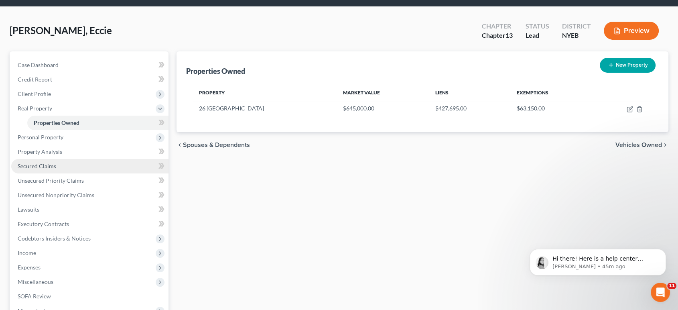
click at [50, 165] on span "Secured Claims" at bounding box center [37, 166] width 39 height 7
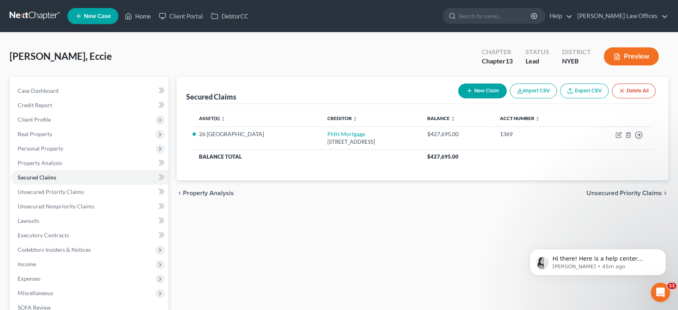
click at [581, 91] on link "Export CSV" at bounding box center [584, 90] width 49 height 15
click at [581, 88] on link "Export CSV" at bounding box center [584, 90] width 49 height 15
click at [33, 177] on span "Secured Claims" at bounding box center [37, 177] width 39 height 7
click at [533, 93] on button "Import CSV" at bounding box center [533, 90] width 47 height 15
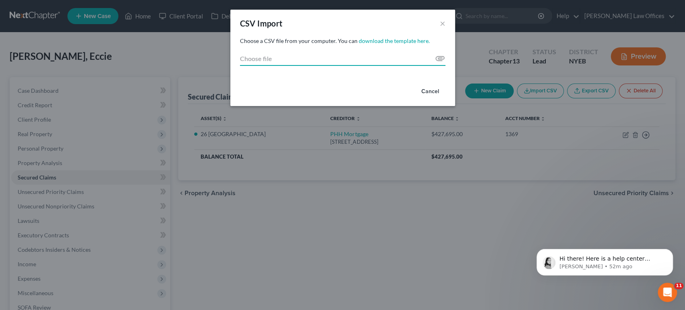
click at [443, 58] on input "Choose file" at bounding box center [342, 58] width 205 height 14
type input "C:\fakepath\Jonas csv file NEW.csv"
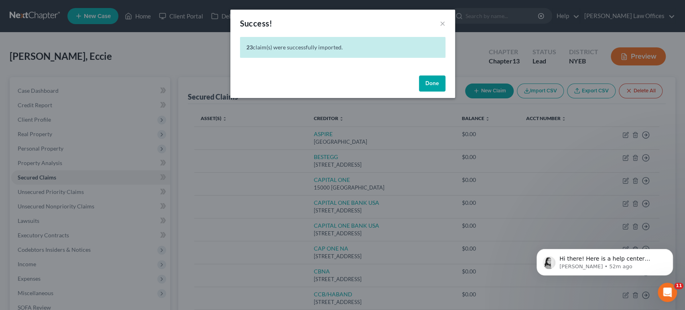
click at [437, 85] on button "Done" at bounding box center [432, 83] width 26 height 16
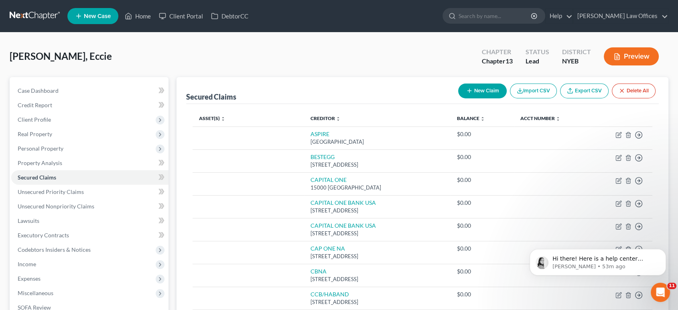
scroll to position [45, 0]
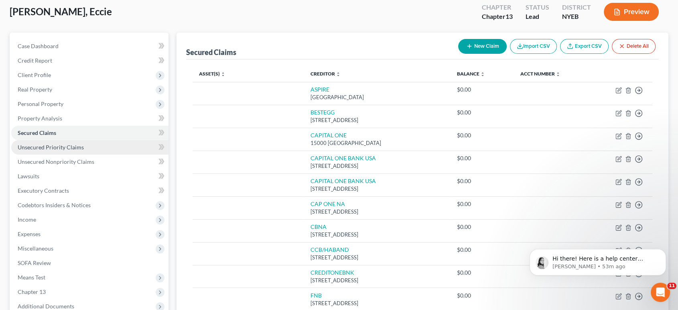
click at [80, 147] on span "Unsecured Priority Claims" at bounding box center [51, 147] width 66 height 7
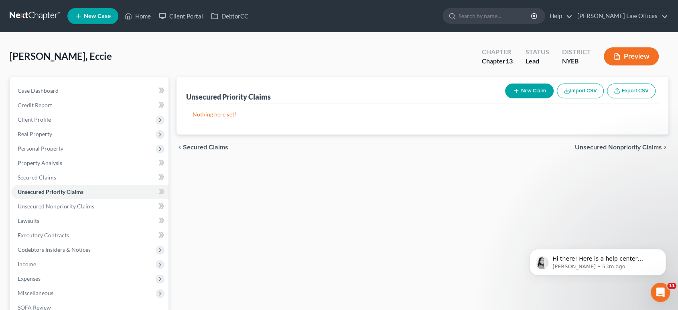
click at [584, 94] on button "Import CSV" at bounding box center [580, 90] width 47 height 15
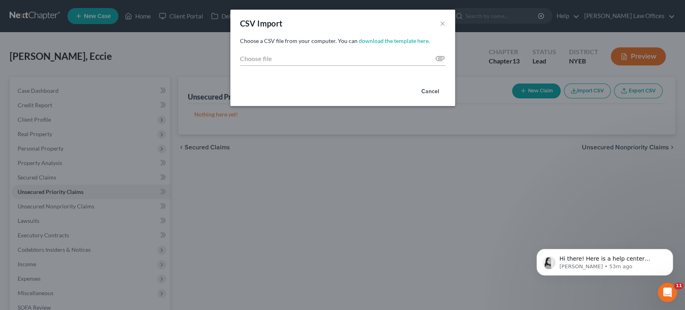
click at [424, 89] on button "Cancel" at bounding box center [430, 91] width 31 height 16
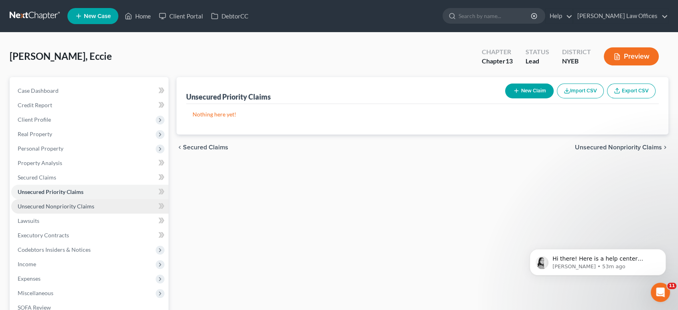
click at [29, 207] on span "Unsecured Nonpriority Claims" at bounding box center [56, 206] width 77 height 7
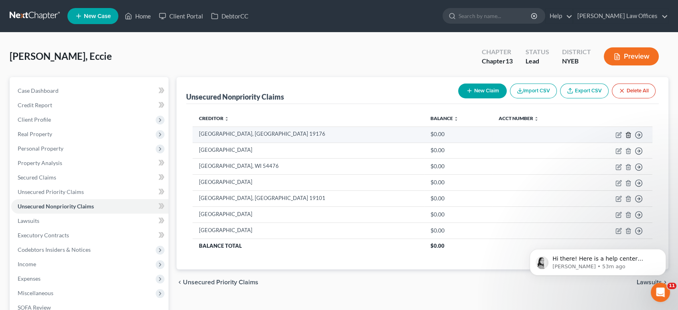
click at [628, 134] on icon "button" at bounding box center [628, 135] width 6 height 6
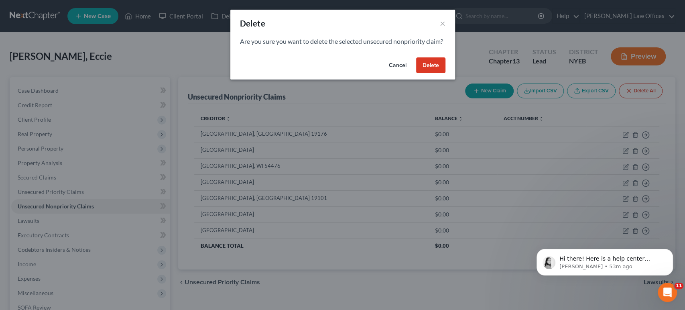
click at [426, 73] on button "Delete" at bounding box center [430, 65] width 29 height 16
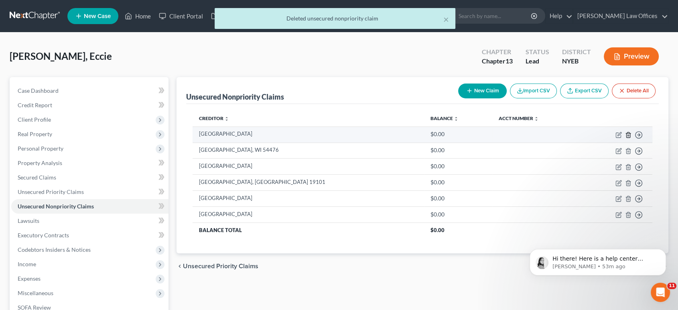
click at [629, 135] on icon "button" at bounding box center [628, 135] width 6 height 6
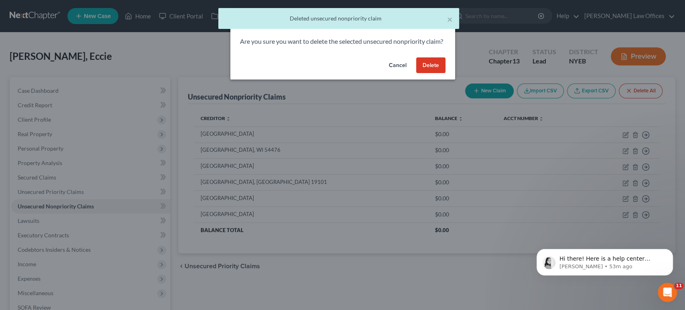
click at [432, 71] on button "Delete" at bounding box center [430, 65] width 29 height 16
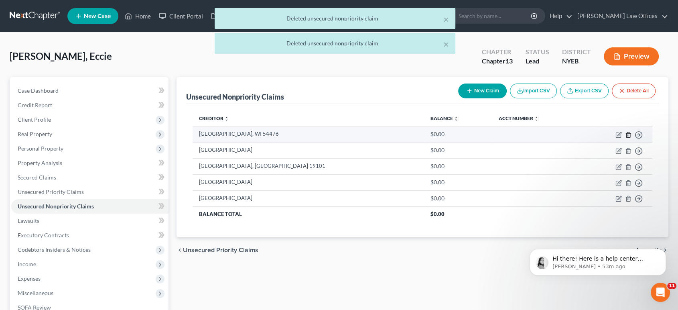
click at [629, 136] on icon "button" at bounding box center [628, 135] width 6 height 6
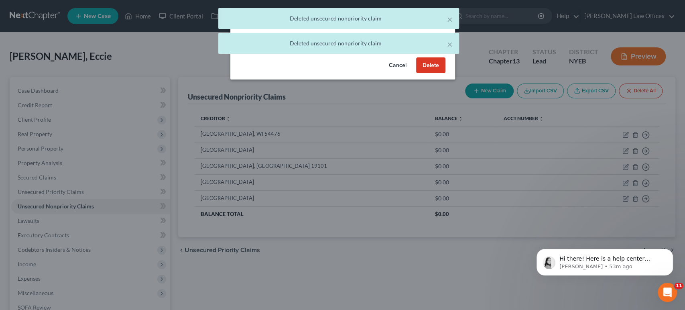
click at [428, 73] on button "Delete" at bounding box center [430, 65] width 29 height 16
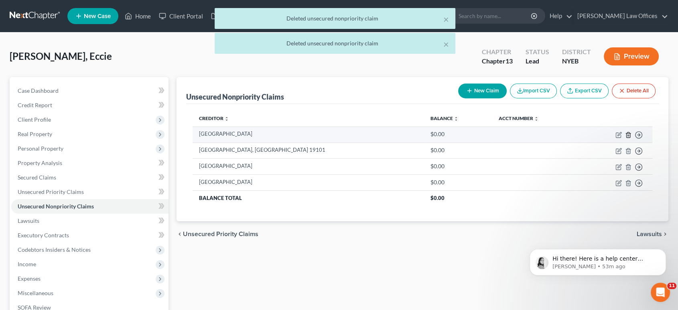
click at [630, 132] on icon "button" at bounding box center [628, 135] width 6 height 6
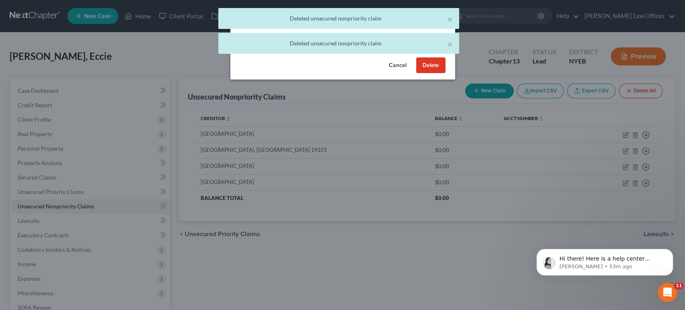
click at [437, 73] on button "Delete" at bounding box center [430, 65] width 29 height 16
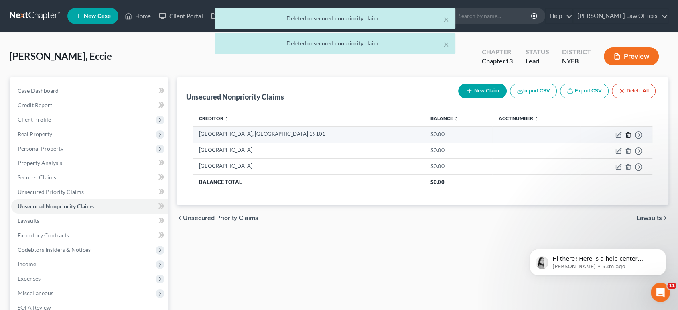
click at [628, 134] on line "button" at bounding box center [628, 135] width 0 height 2
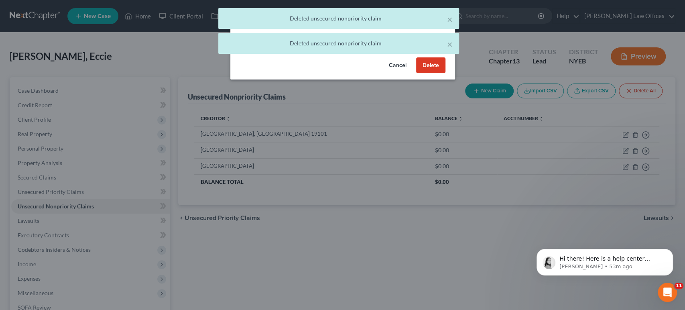
click at [430, 71] on button "Delete" at bounding box center [430, 65] width 29 height 16
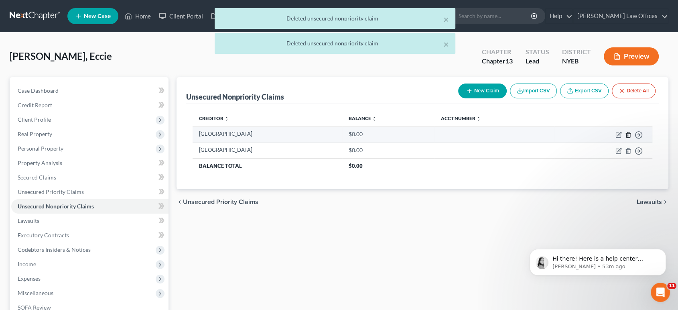
click at [626, 134] on icon "button" at bounding box center [628, 135] width 6 height 6
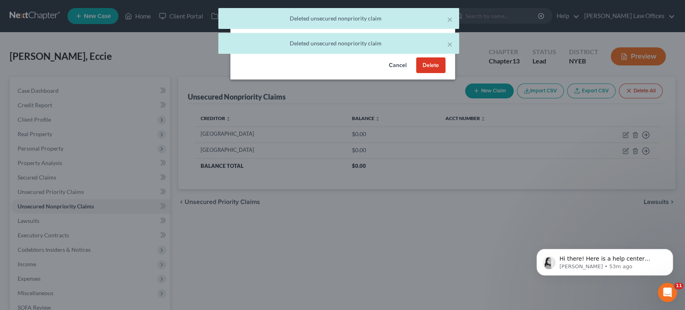
click at [416, 73] on button "Delete" at bounding box center [430, 65] width 29 height 16
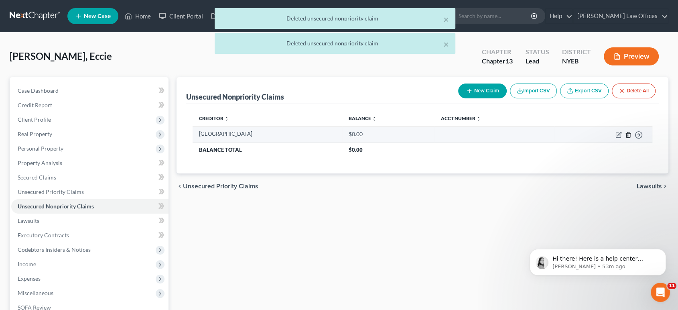
click at [629, 135] on icon "button" at bounding box center [628, 135] width 6 height 6
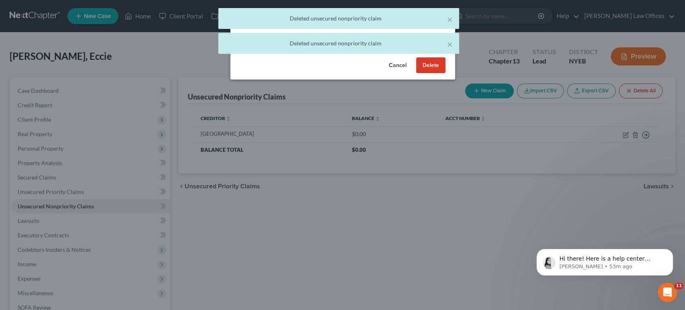
click at [433, 73] on button "Delete" at bounding box center [430, 65] width 29 height 16
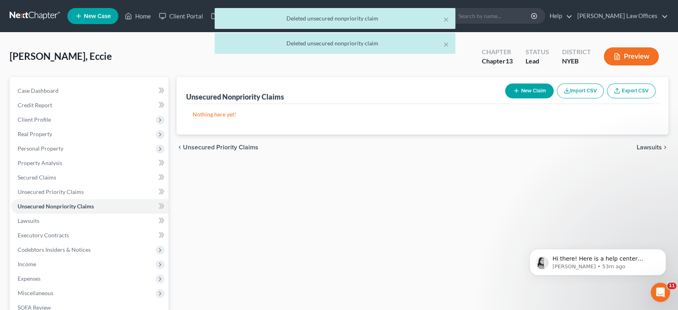
click at [574, 91] on button "Import CSV" at bounding box center [580, 90] width 47 height 15
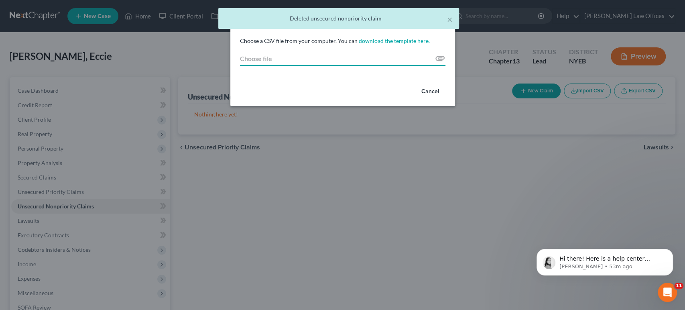
click at [439, 57] on input "Choose file" at bounding box center [342, 58] width 205 height 14
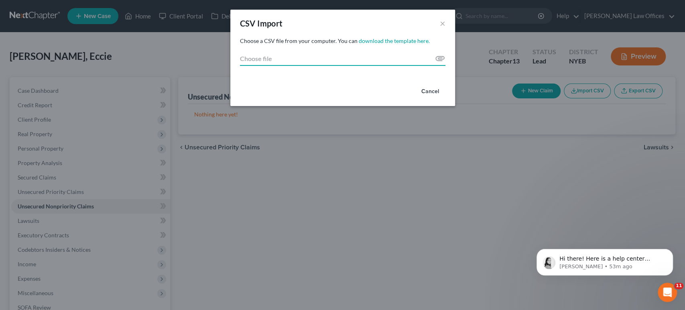
type input "C:\fakepath\Jonas csv file NEW.csv"
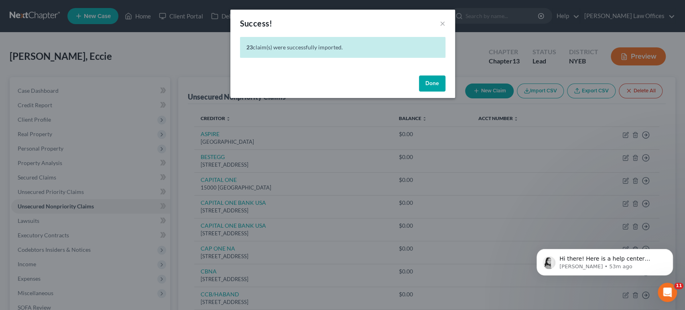
click at [437, 89] on button "Done" at bounding box center [432, 83] width 26 height 16
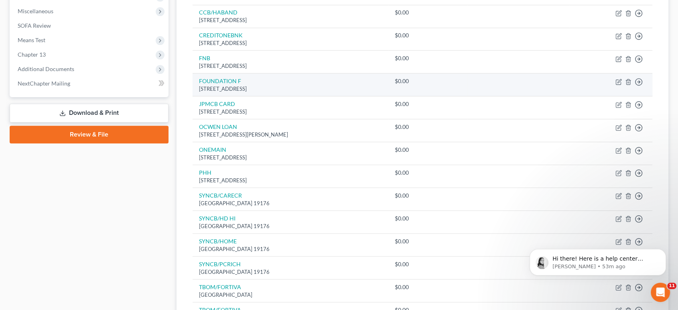
scroll to position [356, 0]
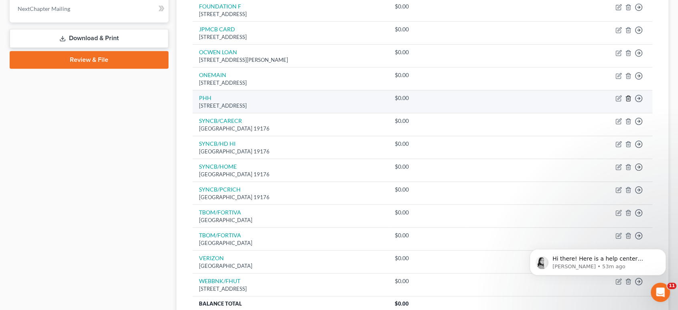
click at [628, 97] on icon "button" at bounding box center [628, 98] width 6 height 6
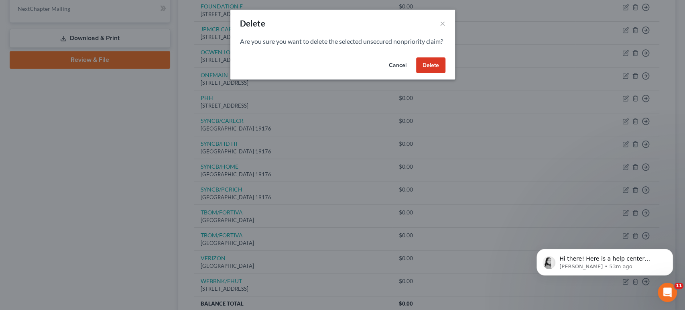
click at [433, 73] on button "Delete" at bounding box center [430, 65] width 29 height 16
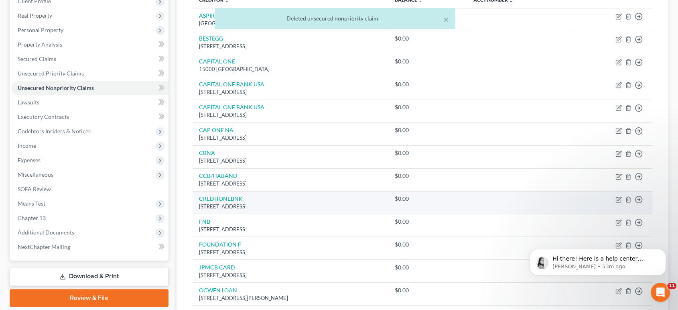
scroll to position [0, 0]
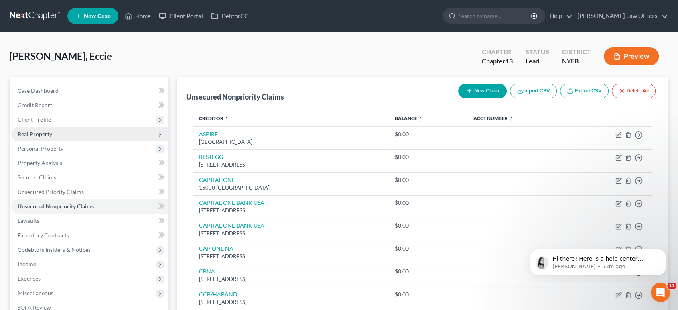
click at [43, 135] on span "Real Property" at bounding box center [35, 133] width 35 height 7
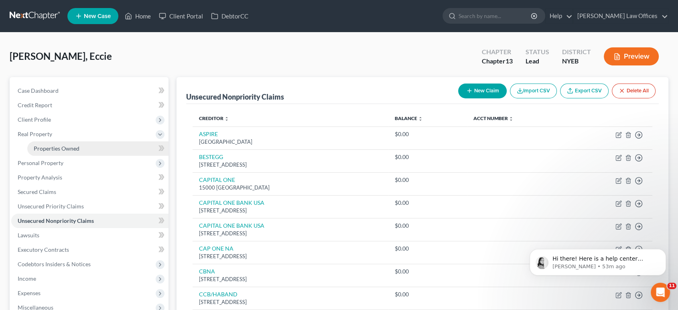
click at [48, 150] on span "Properties Owned" at bounding box center [57, 148] width 46 height 7
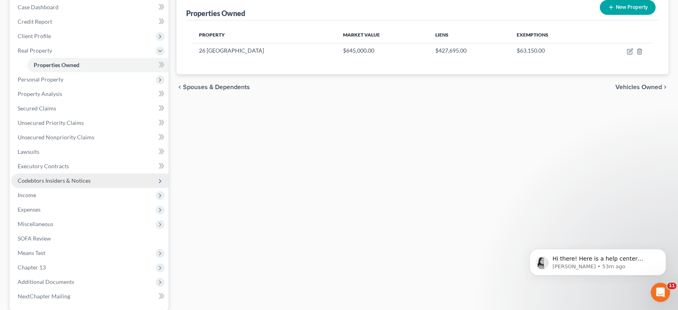
scroll to position [89, 0]
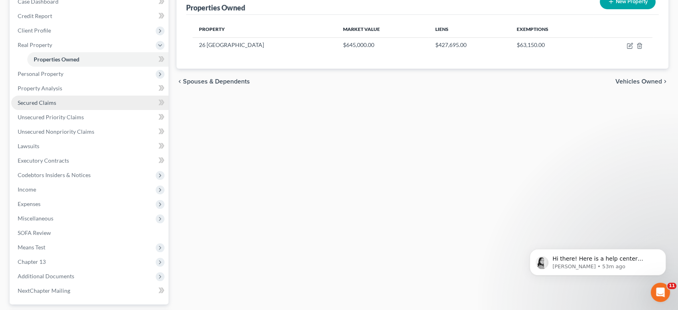
click at [41, 103] on span "Secured Claims" at bounding box center [37, 102] width 39 height 7
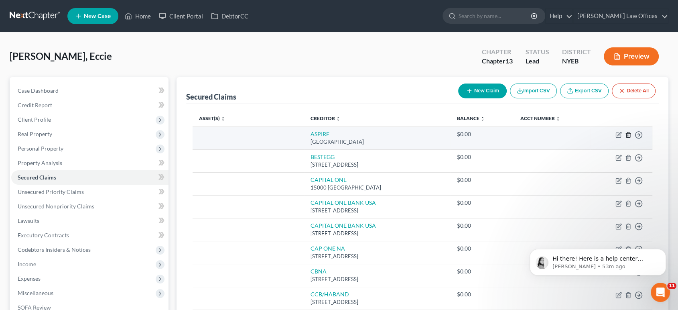
click at [627, 135] on icon "button" at bounding box center [629, 134] width 4 height 5
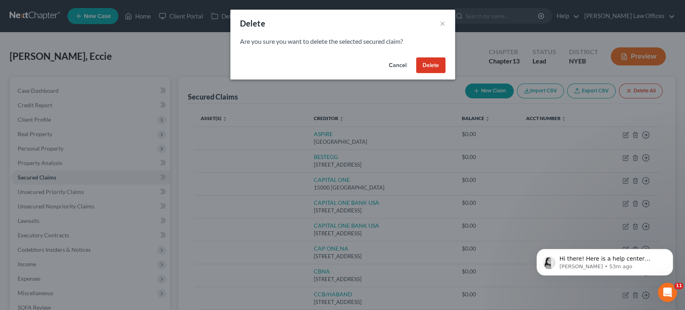
click at [419, 65] on button "Delete" at bounding box center [430, 65] width 29 height 16
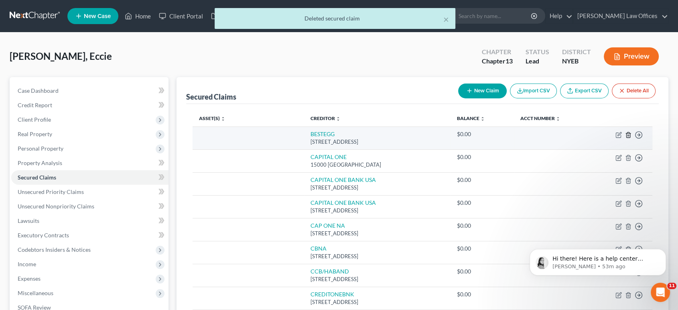
click at [631, 136] on icon "button" at bounding box center [628, 135] width 6 height 6
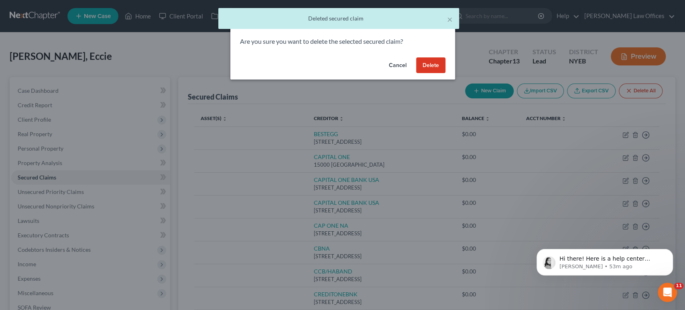
click at [431, 67] on button "Delete" at bounding box center [430, 65] width 29 height 16
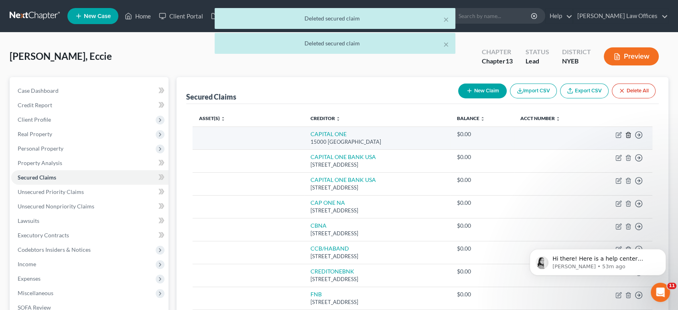
click at [627, 132] on icon "button" at bounding box center [629, 134] width 4 height 5
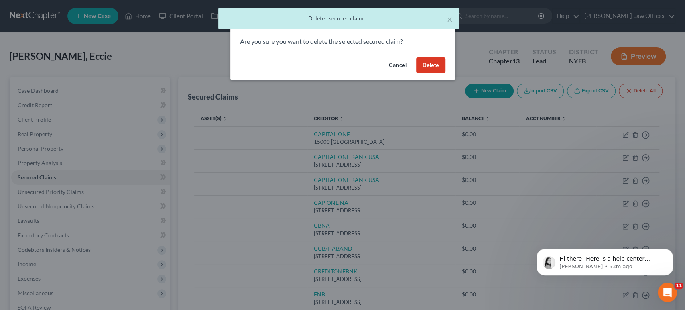
click at [422, 63] on button "Delete" at bounding box center [430, 65] width 29 height 16
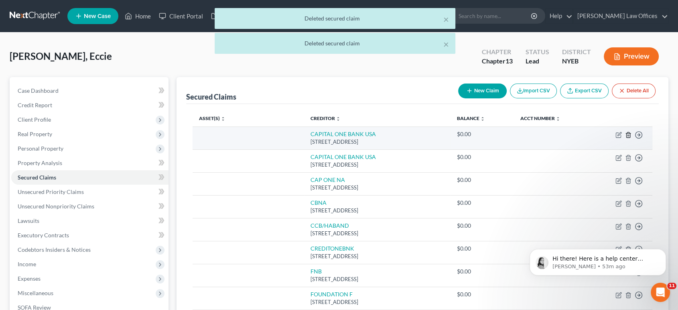
click at [629, 134] on icon "button" at bounding box center [628, 135] width 6 height 6
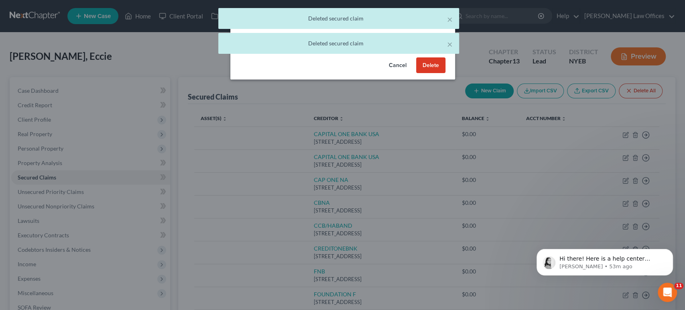
click at [434, 63] on button "Delete" at bounding box center [430, 65] width 29 height 16
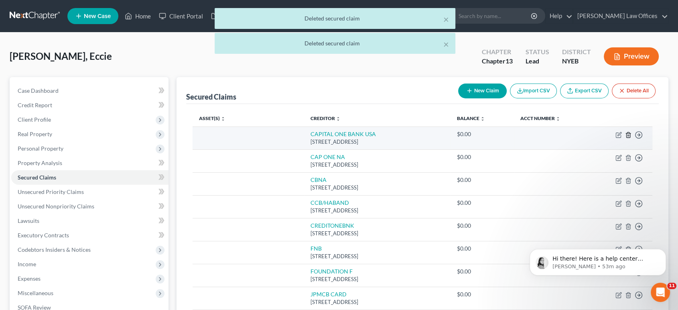
click at [627, 135] on icon "button" at bounding box center [628, 135] width 6 height 6
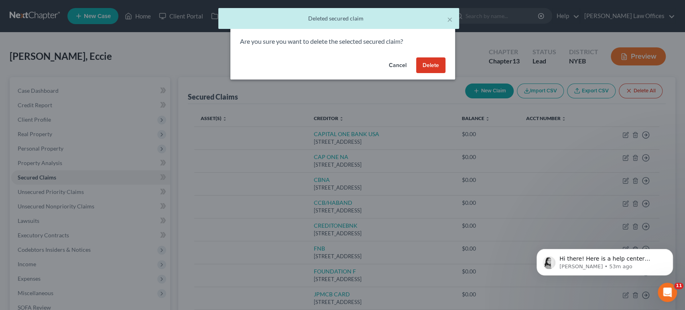
click at [431, 66] on button "Delete" at bounding box center [430, 65] width 29 height 16
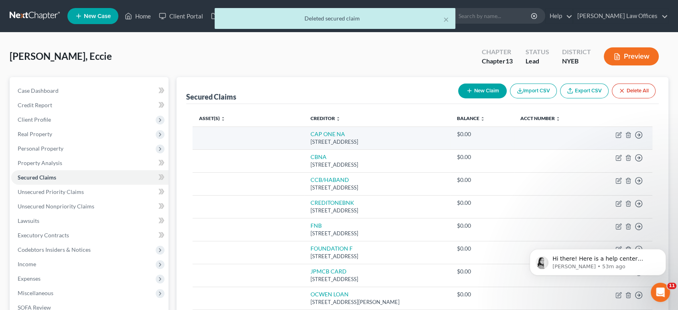
click at [574, 136] on td at bounding box center [552, 137] width 76 height 23
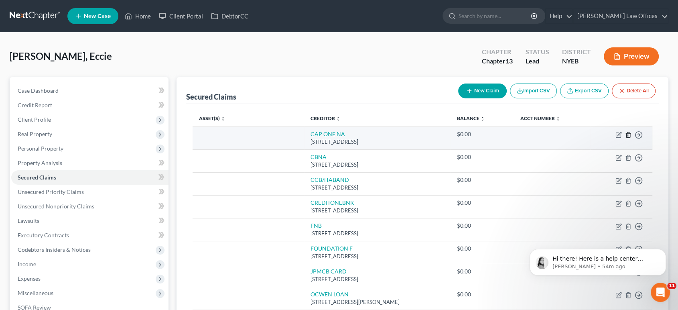
click at [629, 134] on line "button" at bounding box center [629, 135] width 0 height 2
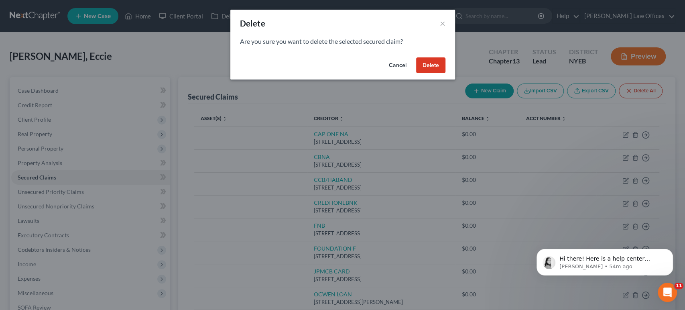
click at [431, 65] on button "Delete" at bounding box center [430, 65] width 29 height 16
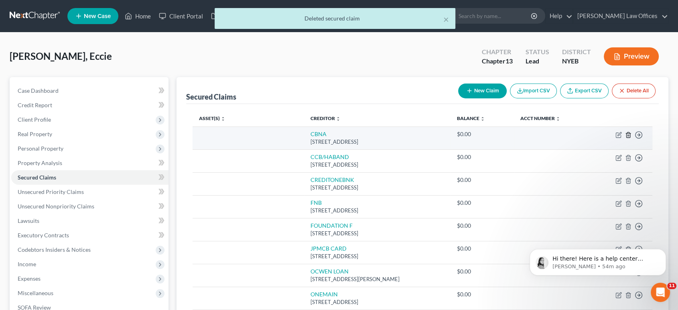
click at [631, 134] on icon "button" at bounding box center [628, 135] width 6 height 6
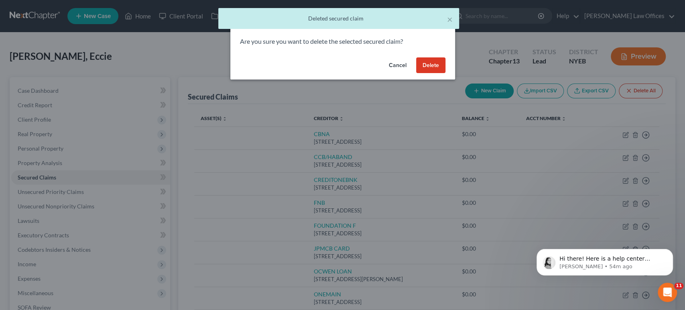
click at [435, 62] on button "Delete" at bounding box center [430, 65] width 29 height 16
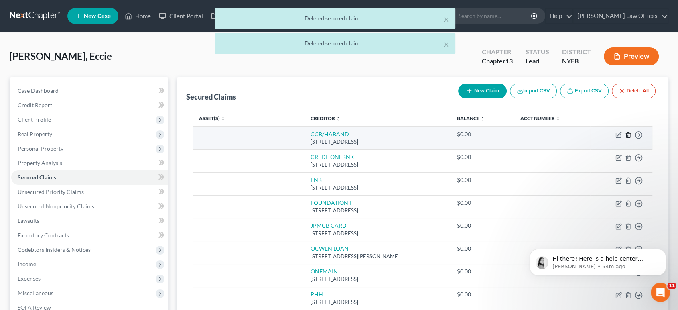
click at [630, 136] on icon "button" at bounding box center [629, 134] width 4 height 5
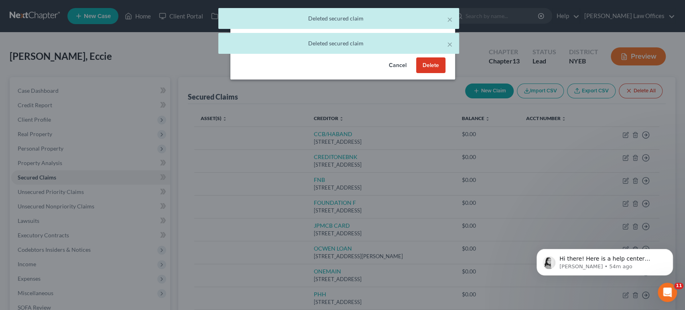
click at [433, 61] on button "Delete" at bounding box center [430, 65] width 29 height 16
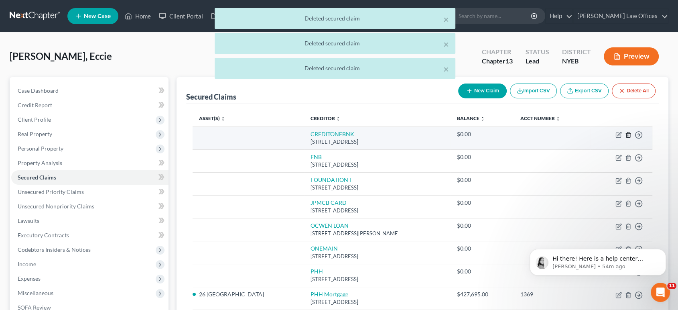
click at [627, 132] on icon "button" at bounding box center [628, 135] width 6 height 6
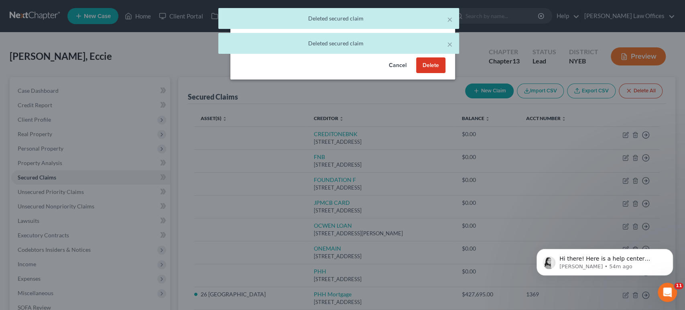
click at [435, 65] on button "Delete" at bounding box center [430, 65] width 29 height 16
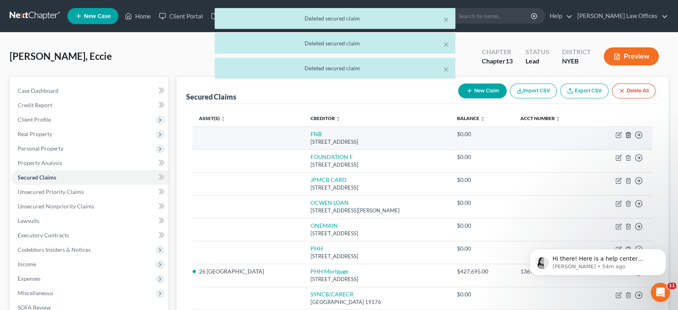
click at [629, 133] on polyline "button" at bounding box center [628, 133] width 5 height 0
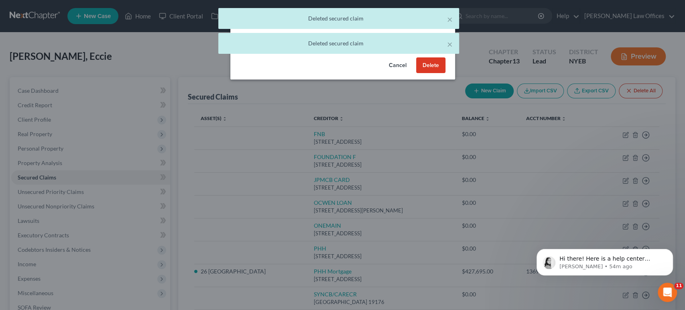
click at [440, 67] on button "Delete" at bounding box center [430, 65] width 29 height 16
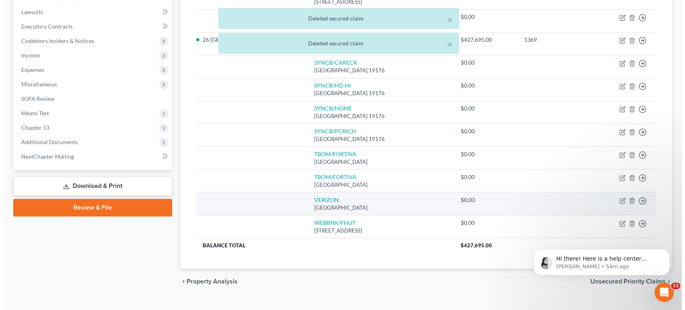
scroll to position [222, 0]
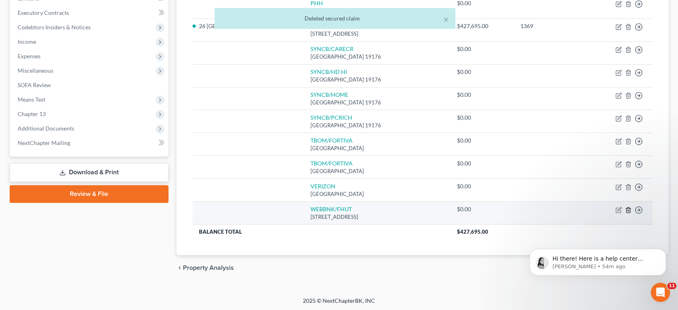
click at [628, 210] on line "button" at bounding box center [628, 211] width 0 height 2
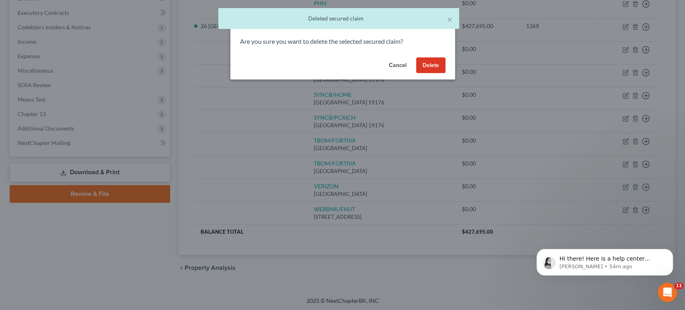
click at [429, 61] on button "Delete" at bounding box center [430, 65] width 29 height 16
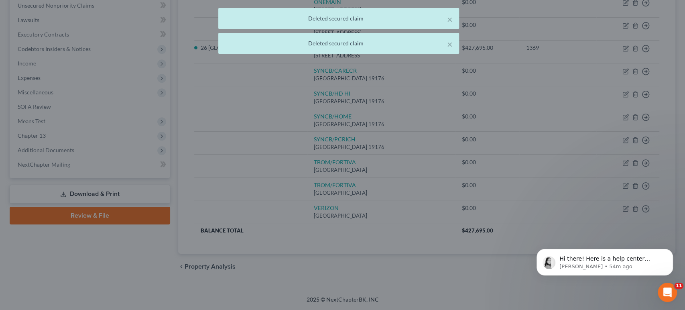
scroll to position [199, 0]
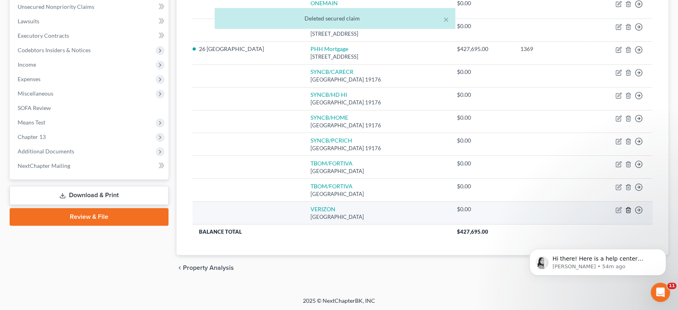
click at [627, 208] on icon "button" at bounding box center [628, 210] width 6 height 6
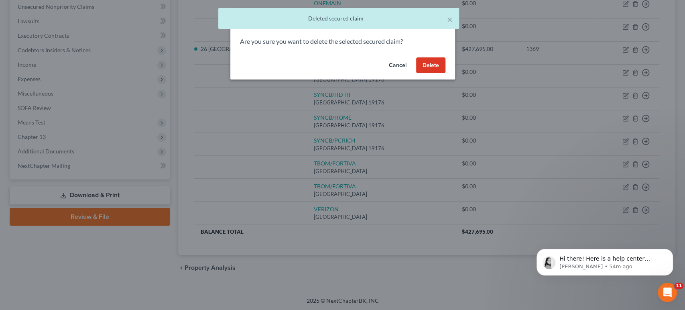
click at [440, 62] on button "Delete" at bounding box center [430, 65] width 29 height 16
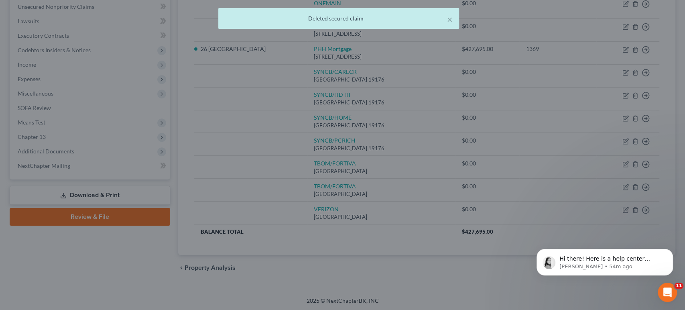
scroll to position [177, 0]
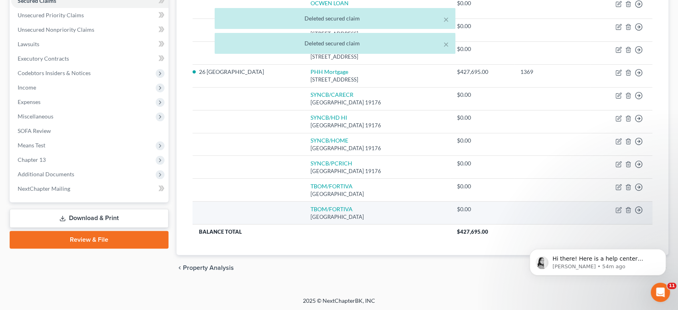
click at [627, 212] on td "Move to E Move to F Move to G Move to Notice Only" at bounding box center [621, 212] width 62 height 23
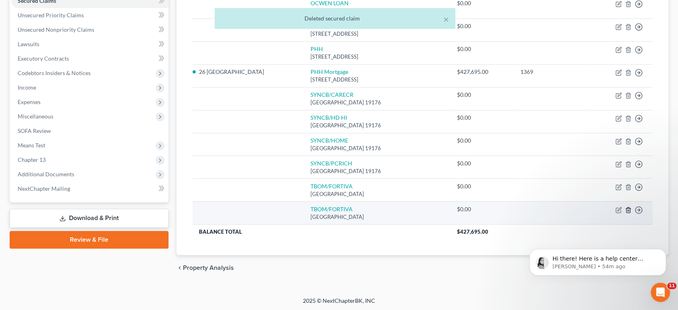
click at [627, 210] on icon "button" at bounding box center [629, 209] width 4 height 5
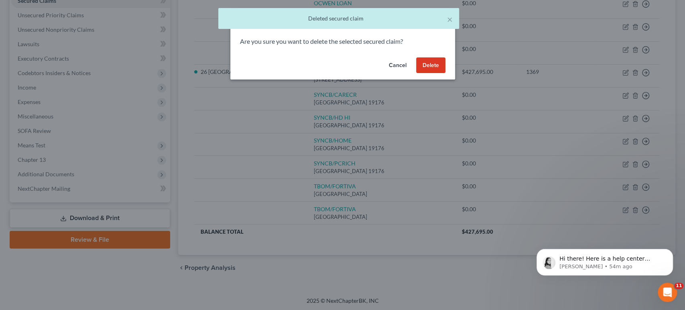
click at [427, 67] on button "Delete" at bounding box center [430, 65] width 29 height 16
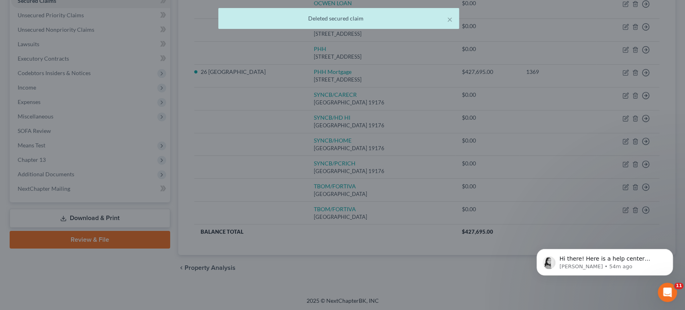
scroll to position [154, 0]
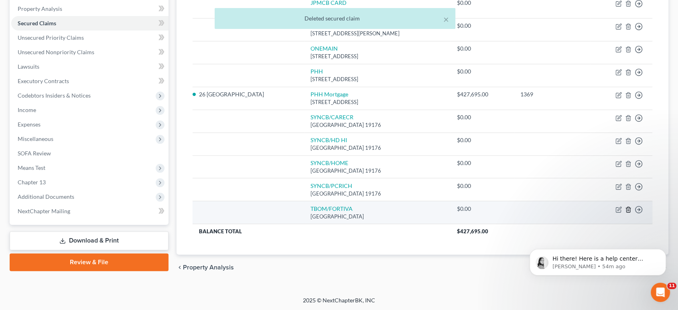
click at [630, 209] on icon "button" at bounding box center [629, 209] width 4 height 5
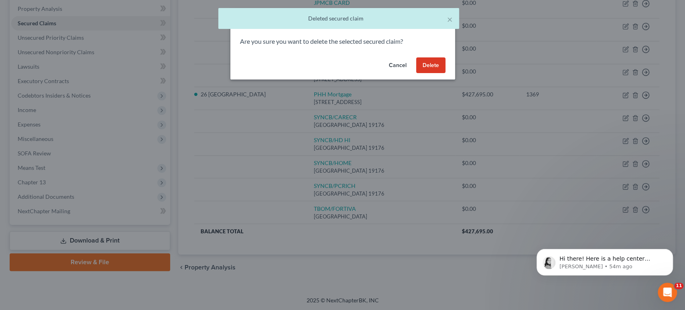
click at [421, 65] on button "Delete" at bounding box center [430, 65] width 29 height 16
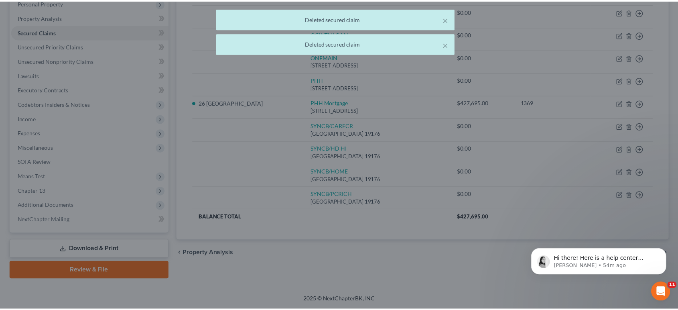
scroll to position [145, 0]
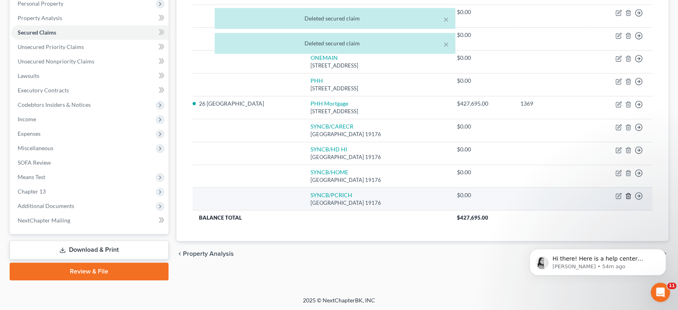
click at [629, 195] on line "button" at bounding box center [629, 196] width 0 height 2
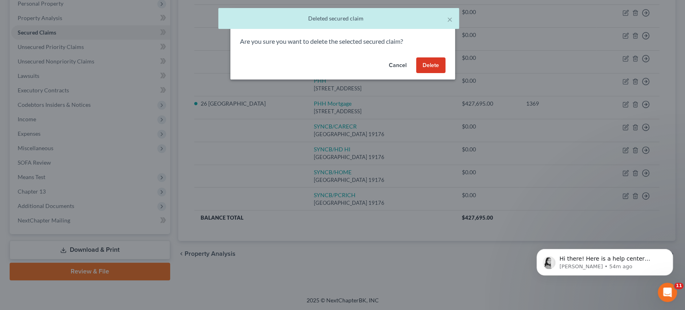
click at [435, 63] on button "Delete" at bounding box center [430, 65] width 29 height 16
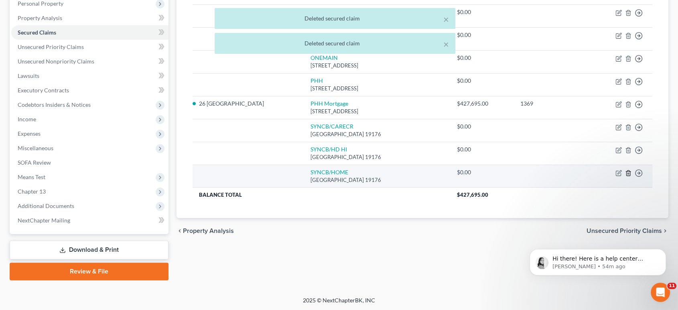
click at [628, 173] on line "button" at bounding box center [628, 174] width 0 height 2
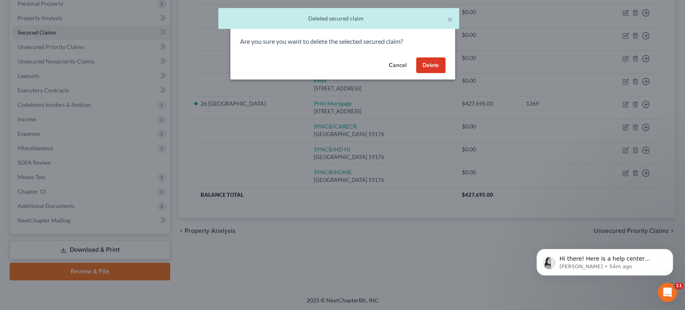
click at [442, 63] on button "Delete" at bounding box center [430, 65] width 29 height 16
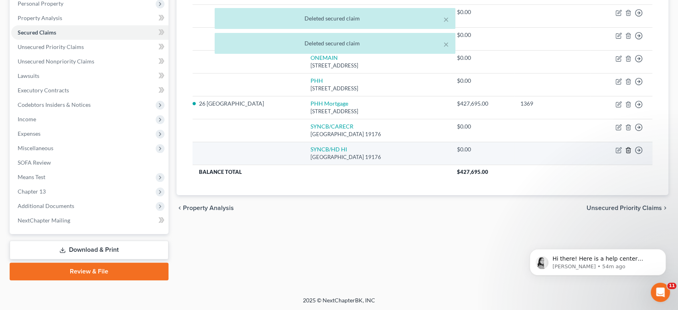
click at [627, 147] on icon "button" at bounding box center [628, 150] width 6 height 6
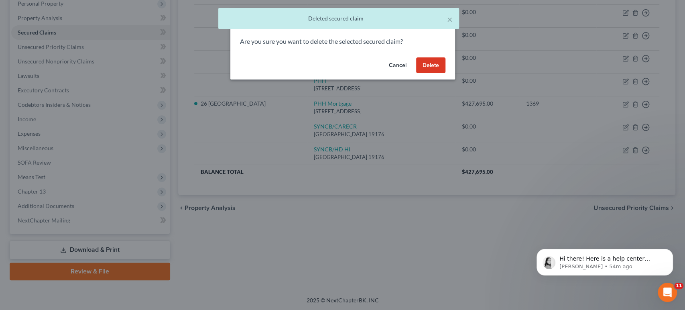
click at [437, 65] on button "Delete" at bounding box center [430, 65] width 29 height 16
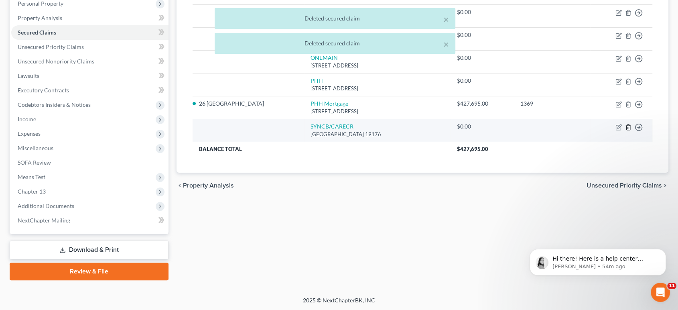
click at [627, 126] on icon "button" at bounding box center [628, 127] width 6 height 6
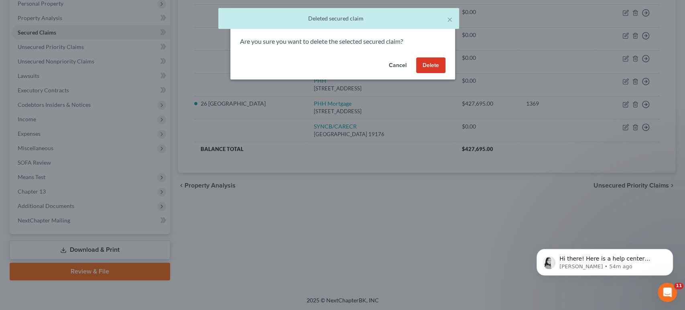
click at [438, 64] on button "Delete" at bounding box center [430, 65] width 29 height 16
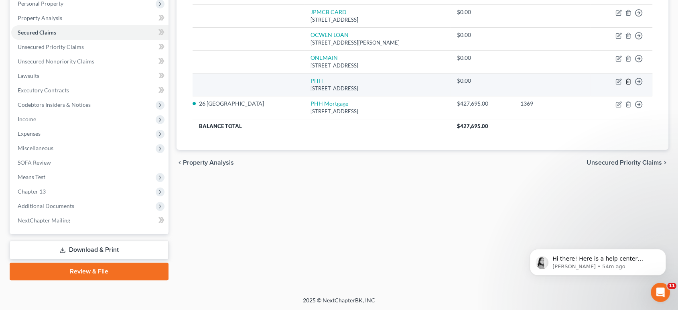
click at [629, 79] on icon "button" at bounding box center [628, 81] width 6 height 6
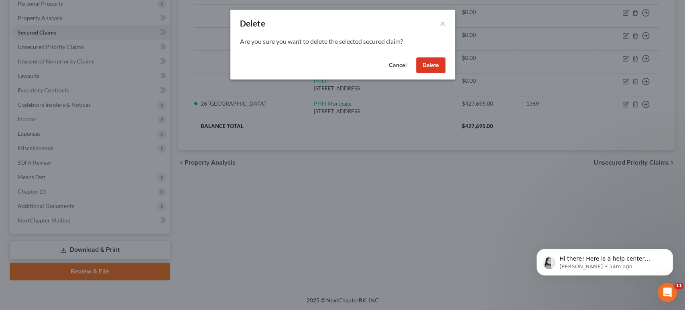
click at [433, 64] on button "Delete" at bounding box center [430, 65] width 29 height 16
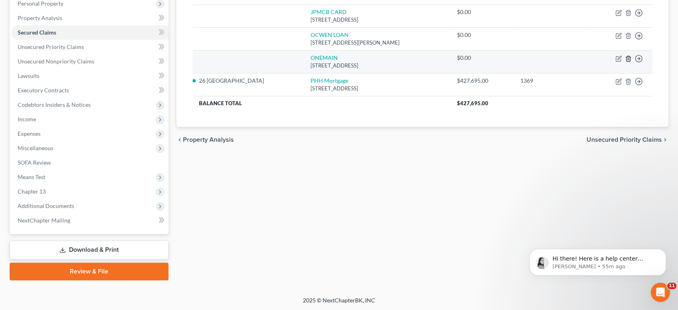
click at [628, 58] on icon "button" at bounding box center [628, 58] width 6 height 6
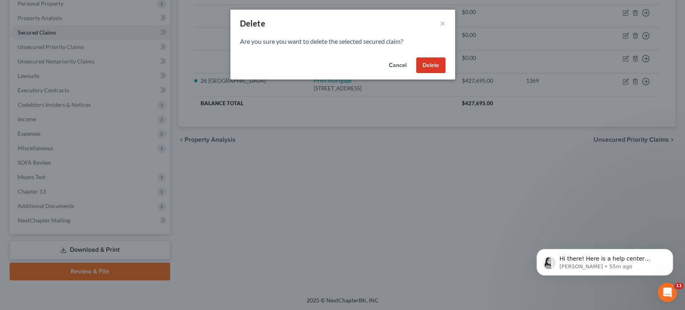
click at [438, 65] on button "Delete" at bounding box center [430, 65] width 29 height 16
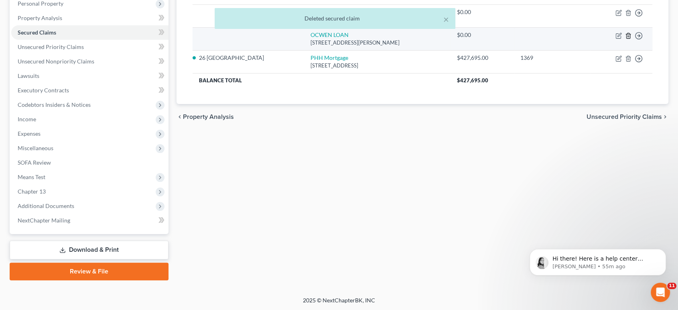
click at [629, 35] on icon "button" at bounding box center [628, 36] width 6 height 6
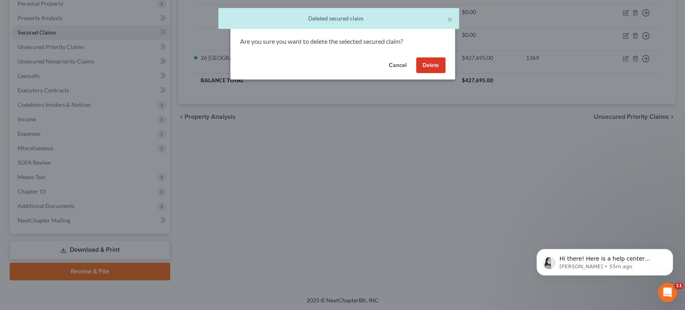
click at [429, 63] on button "Delete" at bounding box center [430, 65] width 29 height 16
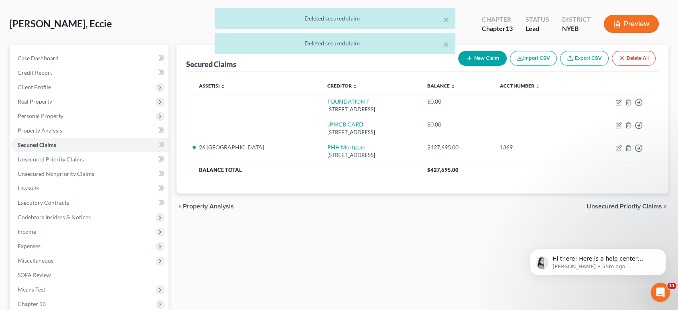
scroll to position [11, 0]
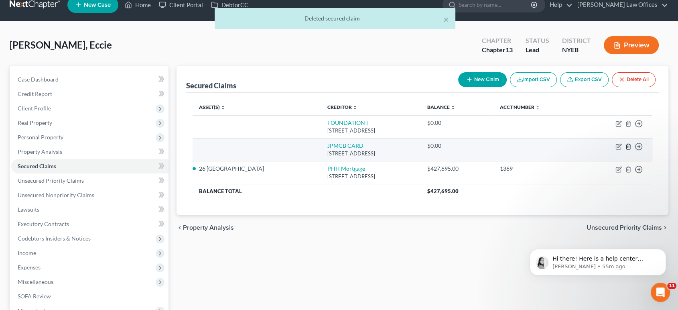
click at [630, 148] on icon "button" at bounding box center [629, 146] width 4 height 5
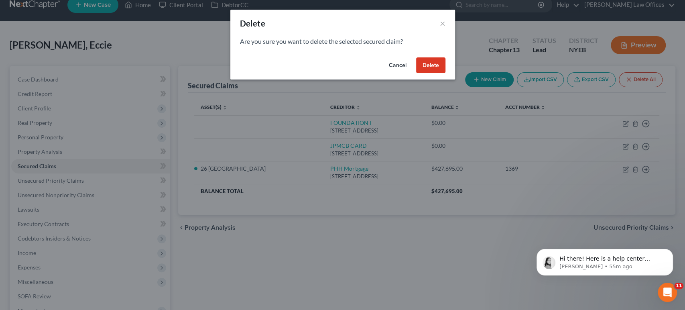
click at [430, 70] on button "Delete" at bounding box center [430, 65] width 29 height 16
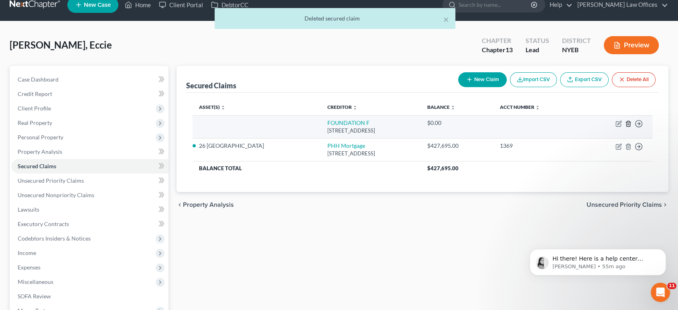
click at [627, 122] on icon "button" at bounding box center [629, 123] width 4 height 5
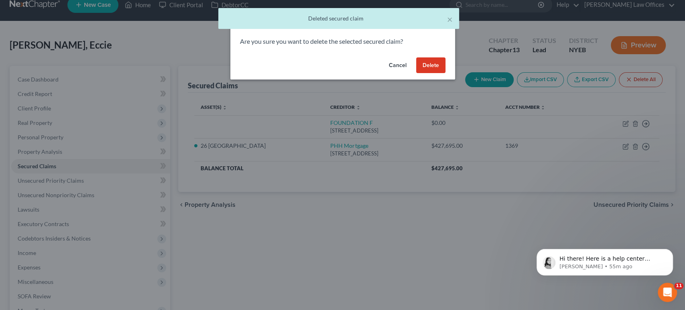
click at [437, 67] on button "Delete" at bounding box center [430, 65] width 29 height 16
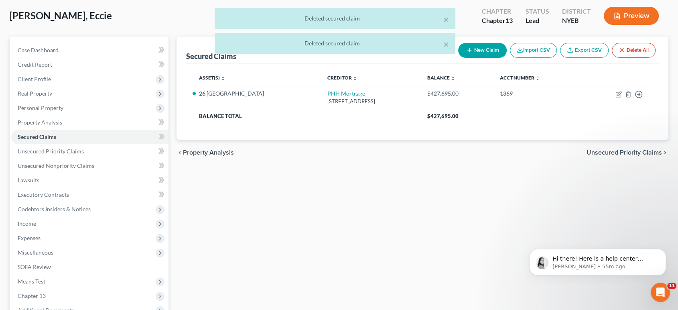
scroll to position [56, 0]
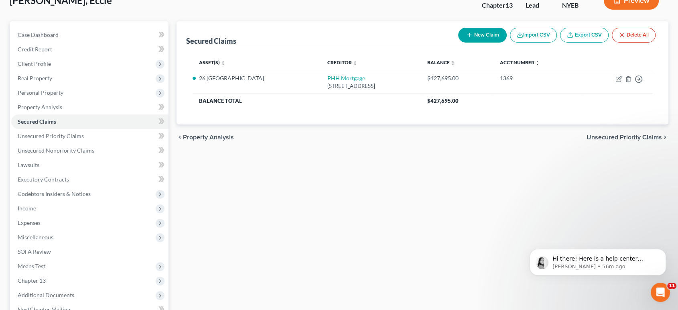
click at [632, 136] on span "Unsecured Priority Claims" at bounding box center [624, 137] width 75 height 6
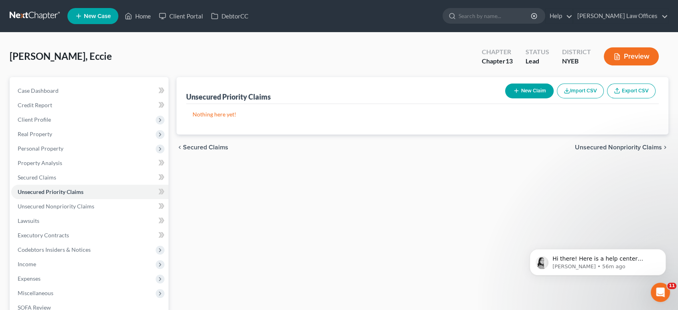
click at [624, 150] on span "Unsecured Nonpriority Claims" at bounding box center [618, 147] width 87 height 6
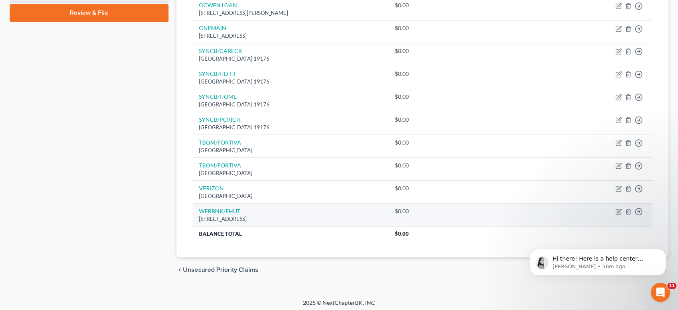
scroll to position [405, 0]
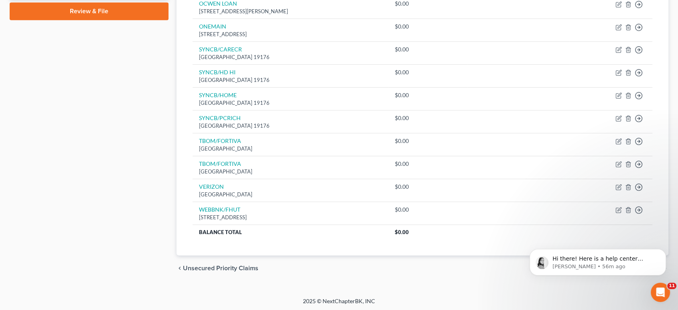
click at [567, 299] on div "2025 © NextChapterBK, INC" at bounding box center [339, 304] width 458 height 14
drag, startPoint x: 609, startPoint y: 315, endPoint x: 610, endPoint y: 283, distance: 32.1
click at [609, 285] on body "Hi there! Here is a help center article with instructions to set up NextChapter…" at bounding box center [598, 260] width 154 height 50
click at [662, 252] on icon "Dismiss notification" at bounding box center [664, 251] width 4 height 4
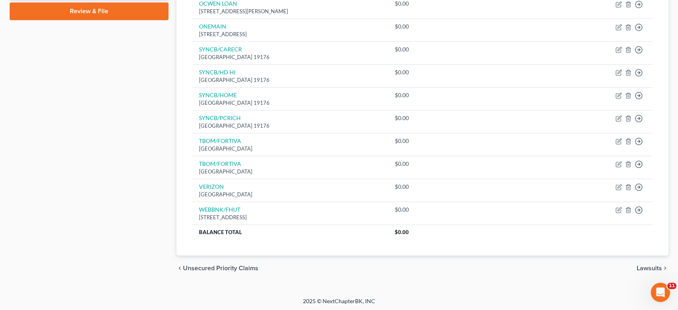
click at [643, 269] on span "Lawsuits" at bounding box center [649, 268] width 25 height 6
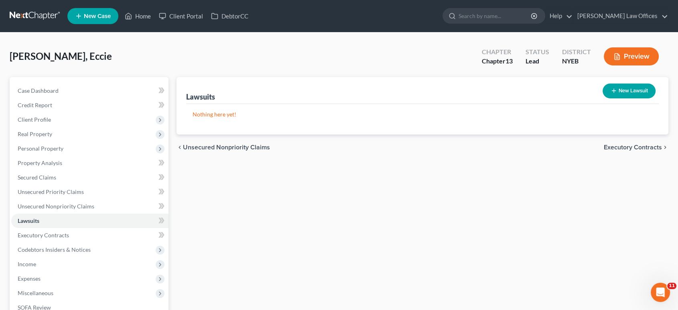
click at [627, 147] on span "Executory Contracts" at bounding box center [633, 147] width 58 height 6
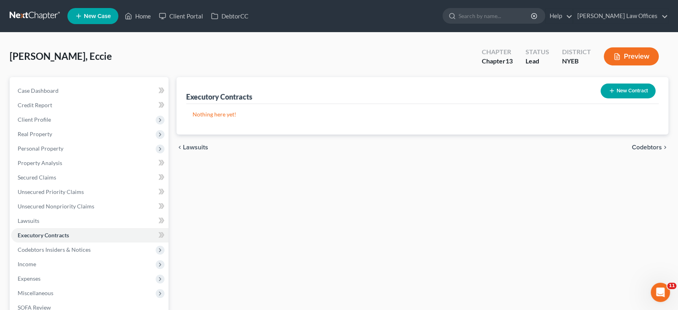
click at [635, 148] on span "Codebtors" at bounding box center [647, 147] width 30 height 6
